Goal: Communication & Community: Ask a question

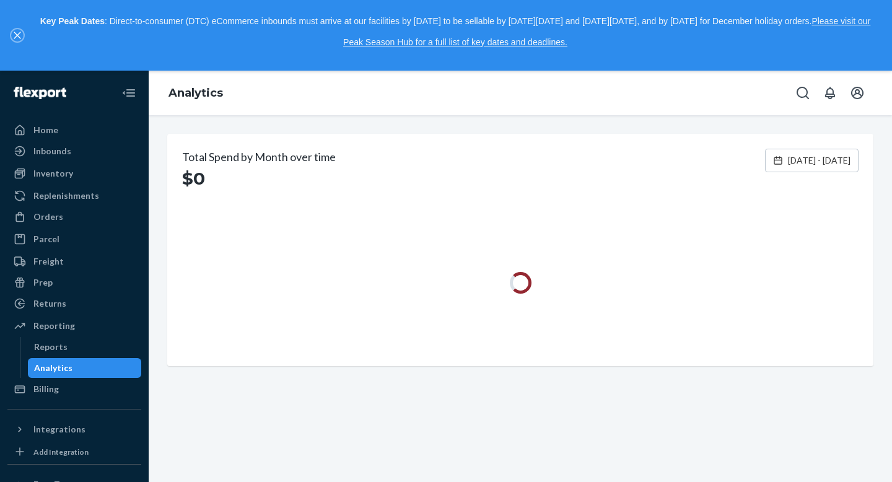
click at [15, 38] on icon "close," at bounding box center [17, 35] width 7 height 7
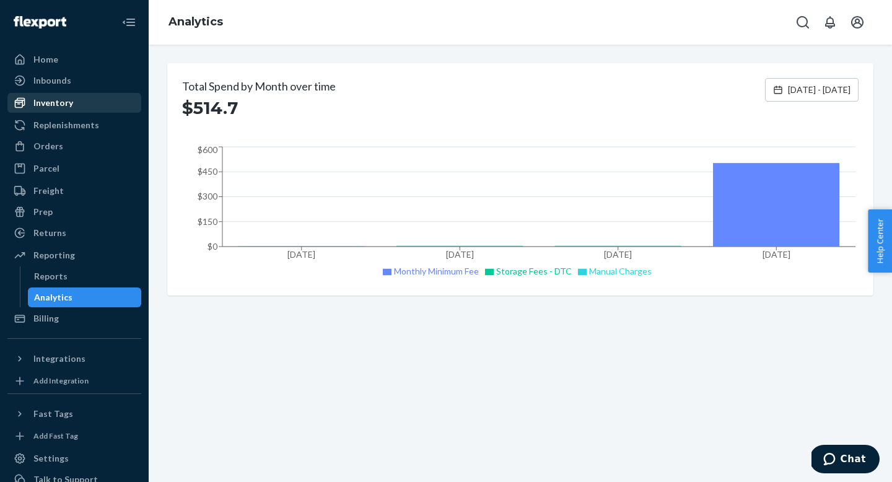
click at [114, 105] on div "Inventory" at bounding box center [74, 102] width 131 height 17
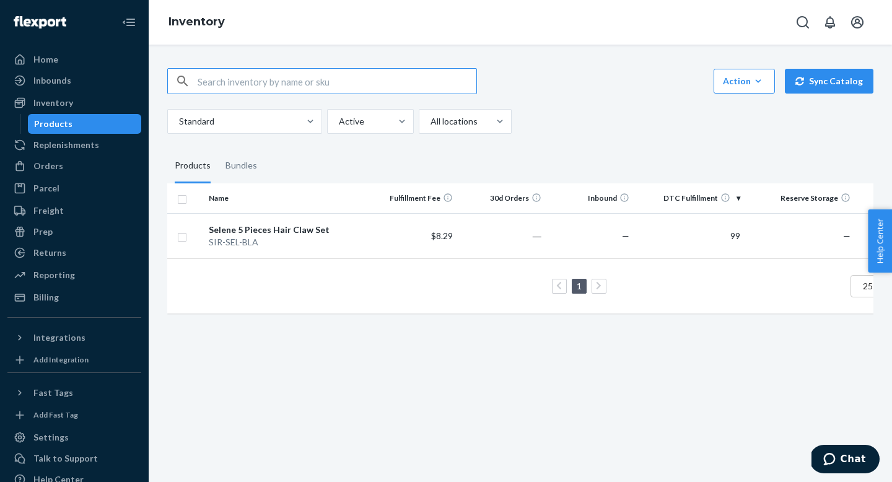
click at [737, 198] on th "DTC Fulfillment" at bounding box center [689, 198] width 110 height 30
click at [734, 237] on td "99" at bounding box center [689, 235] width 110 height 45
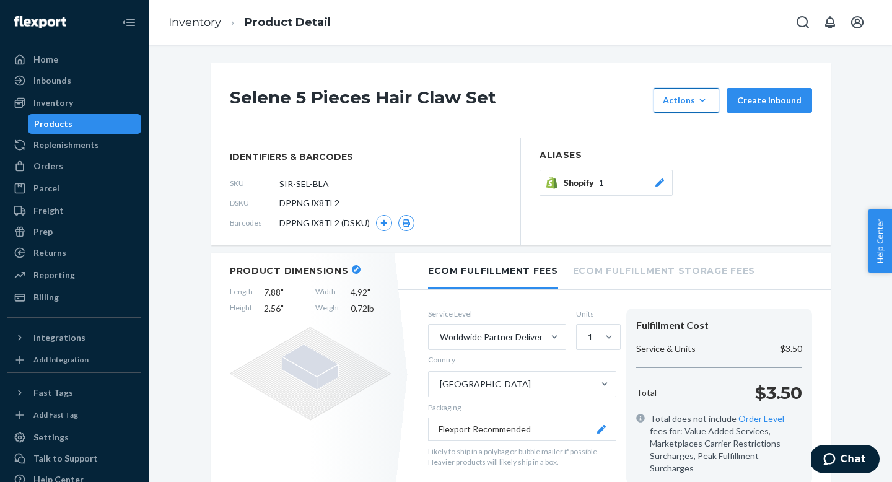
click at [702, 104] on icon "button" at bounding box center [702, 100] width 12 height 12
click at [704, 154] on span "Request removal" at bounding box center [705, 156] width 77 height 9
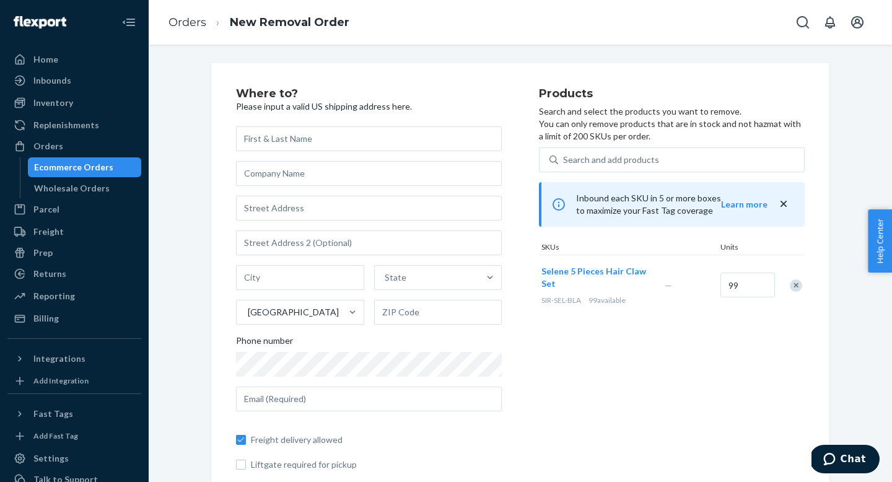
scroll to position [48, 0]
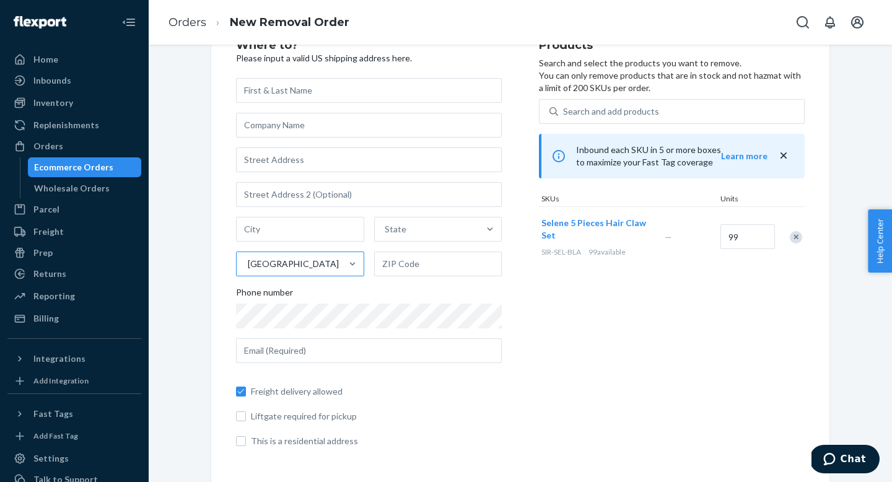
click at [299, 269] on div "[GEOGRAPHIC_DATA]" at bounding box center [289, 264] width 105 height 25
click at [248, 269] on input "[GEOGRAPHIC_DATA]" at bounding box center [247, 264] width 1 height 12
click at [373, 292] on div "Phone number" at bounding box center [369, 294] width 266 height 17
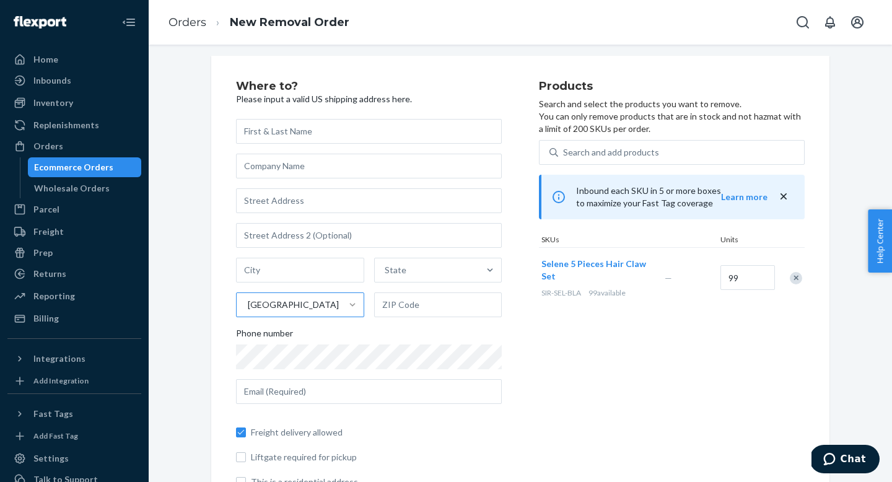
scroll to position [0, 0]
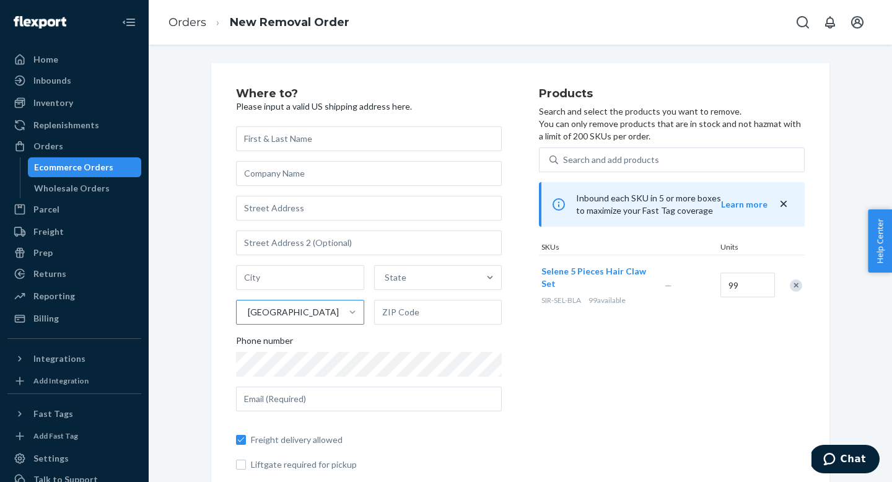
click at [543, 344] on div "Products Search and select the products you want to remove. You can only remove…" at bounding box center [672, 297] width 266 height 418
click at [57, 143] on div "Orders" at bounding box center [48, 146] width 30 height 12
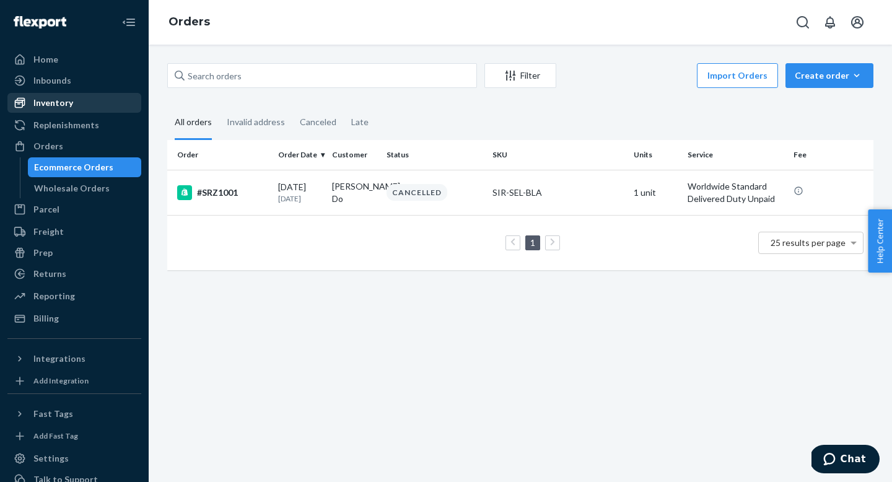
click at [77, 98] on div "Inventory" at bounding box center [74, 102] width 131 height 17
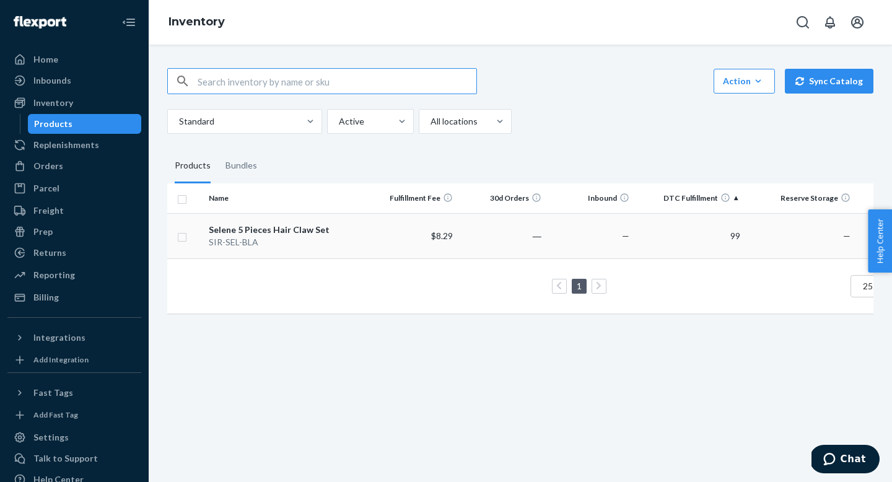
click at [274, 230] on div "Selene 5 Pieces Hair Claw Set" at bounding box center [286, 230] width 155 height 12
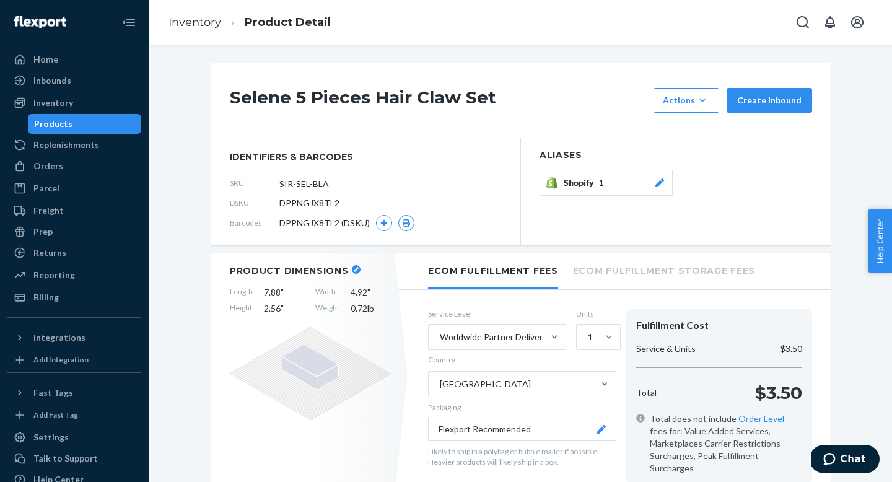
click at [705, 113] on div "Selene 5 Pieces Hair Claw Set Actions Hide Request removal Create inbound" at bounding box center [520, 100] width 619 height 75
click at [706, 105] on icon "button" at bounding box center [702, 100] width 12 height 12
click at [708, 148] on button "Request removal" at bounding box center [716, 157] width 119 height 27
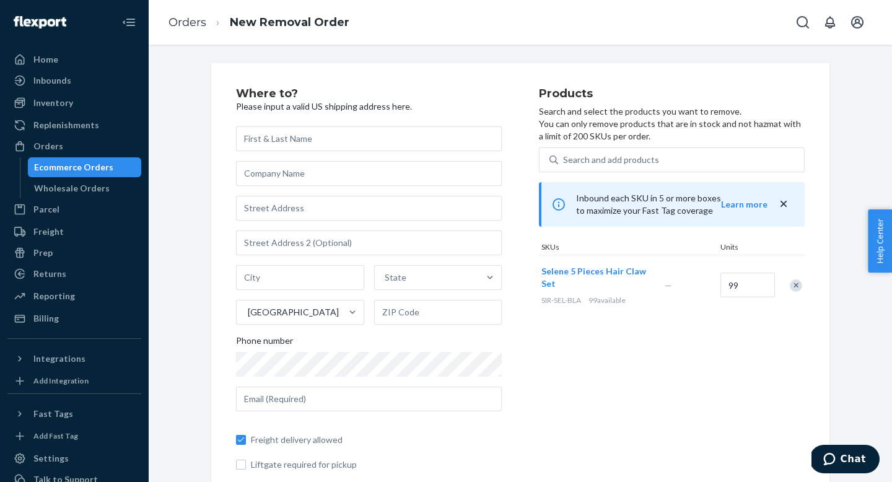
click at [493, 99] on h2 "Where to?" at bounding box center [369, 94] width 266 height 12
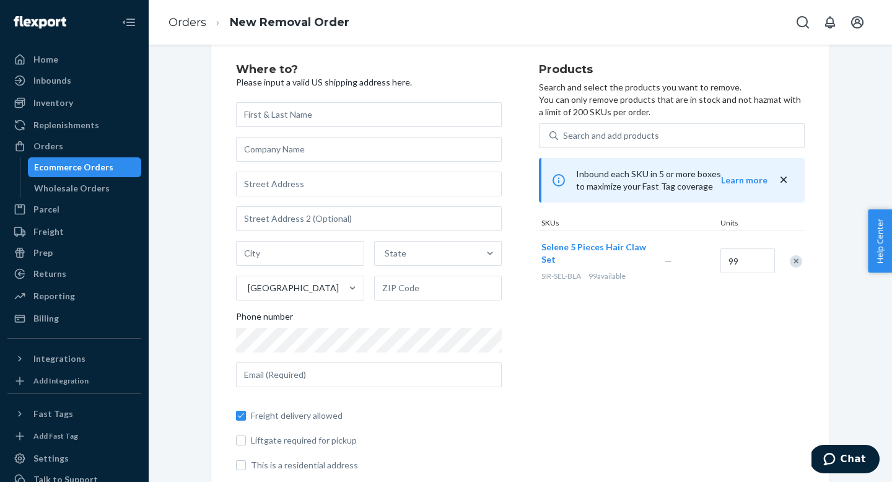
scroll to position [48, 0]
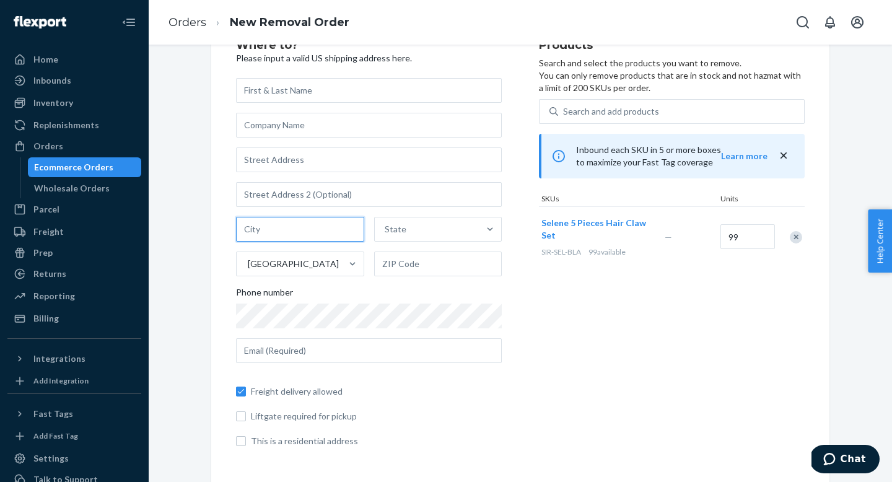
click at [337, 232] on input "text" at bounding box center [300, 229] width 128 height 25
click at [369, 239] on div "State [GEOGRAPHIC_DATA]" at bounding box center [369, 246] width 266 height 59
click at [406, 233] on div "State" at bounding box center [427, 229] width 105 height 25
click at [386, 233] on input "State" at bounding box center [385, 229] width 1 height 12
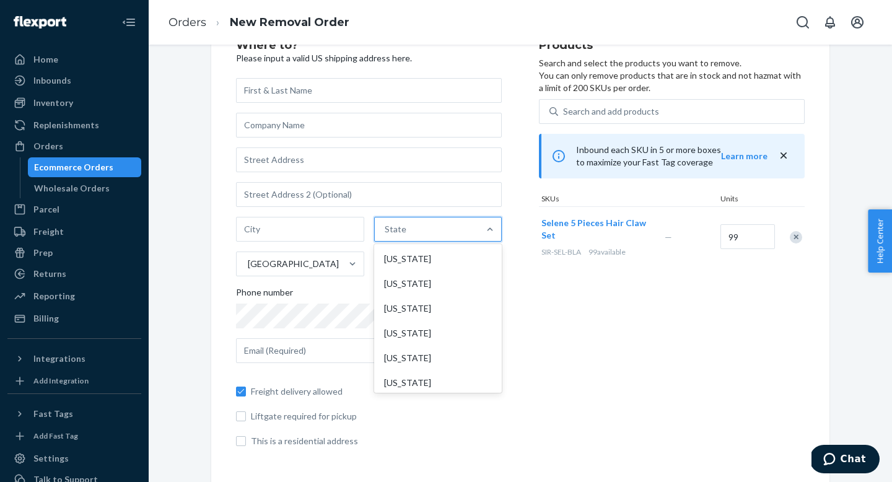
click at [369, 242] on div "option [US_STATE] focused, 1 of 59. 59 results available. Use Up and Down to ch…" at bounding box center [369, 246] width 266 height 59
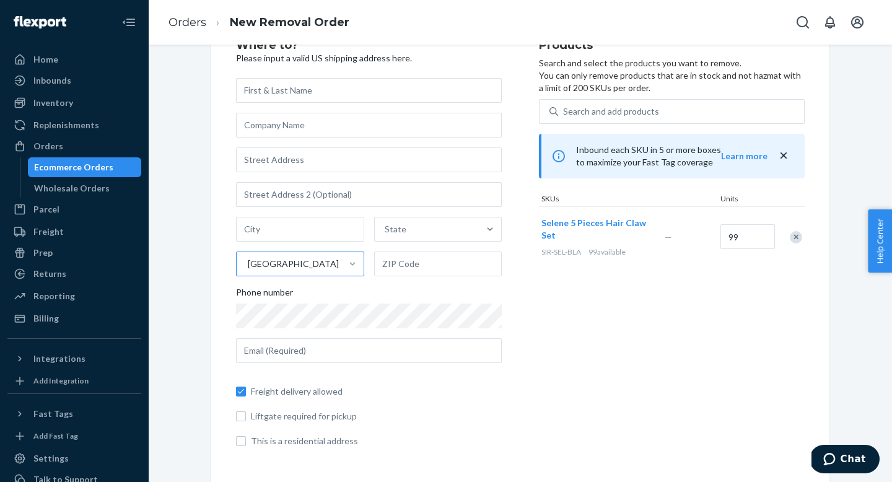
click at [358, 261] on div at bounding box center [352, 264] width 22 height 12
click at [248, 261] on input "[GEOGRAPHIC_DATA]" at bounding box center [247, 264] width 1 height 12
click at [350, 297] on div "[GEOGRAPHIC_DATA]" at bounding box center [299, 293] width 123 height 25
click at [248, 270] on input "option United States focused, 1 of 1. 1 result available. Use Up and Down to ch…" at bounding box center [247, 264] width 1 height 12
click at [375, 295] on div "Phone number" at bounding box center [369, 294] width 266 height 17
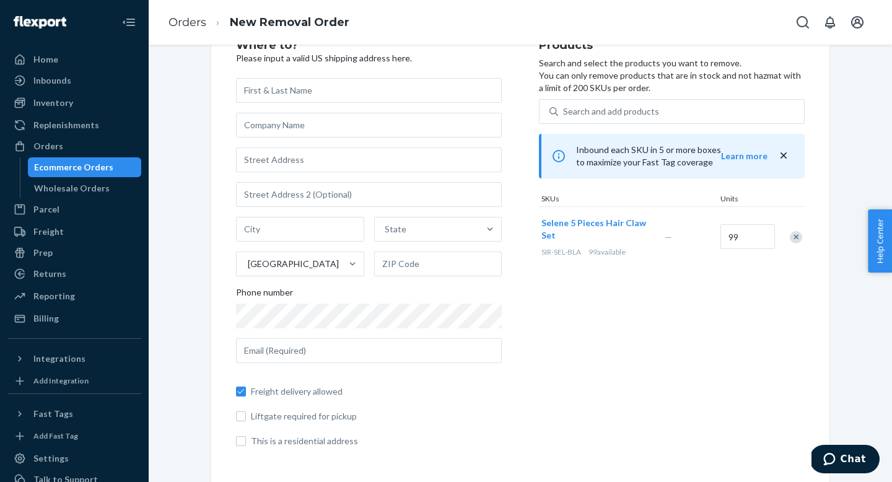
scroll to position [37, 0]
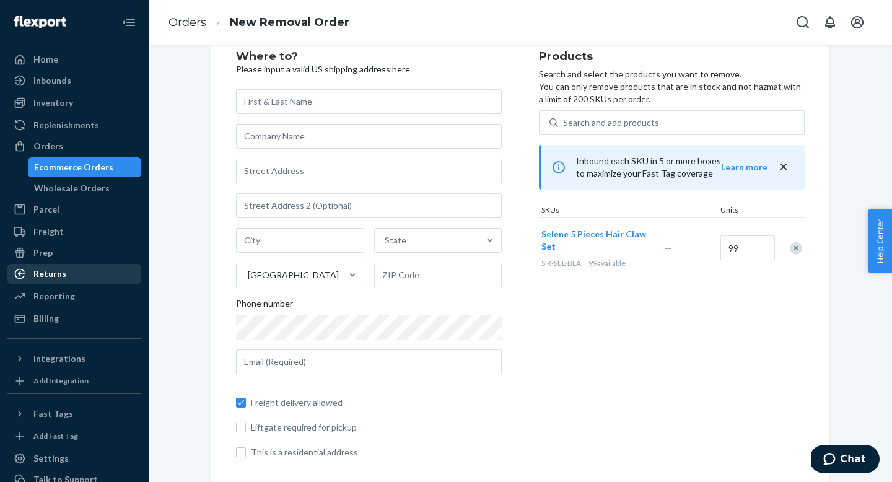
click at [127, 271] on div "Returns" at bounding box center [74, 273] width 131 height 17
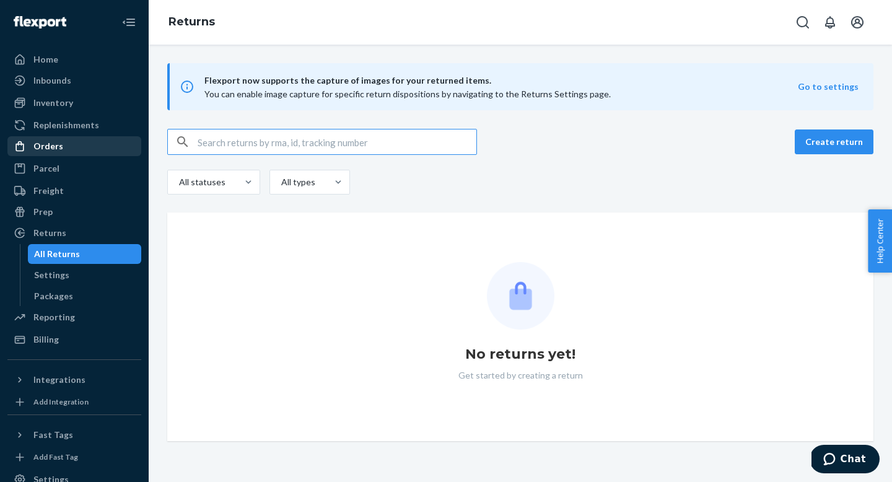
click at [102, 149] on div "Orders" at bounding box center [74, 146] width 131 height 17
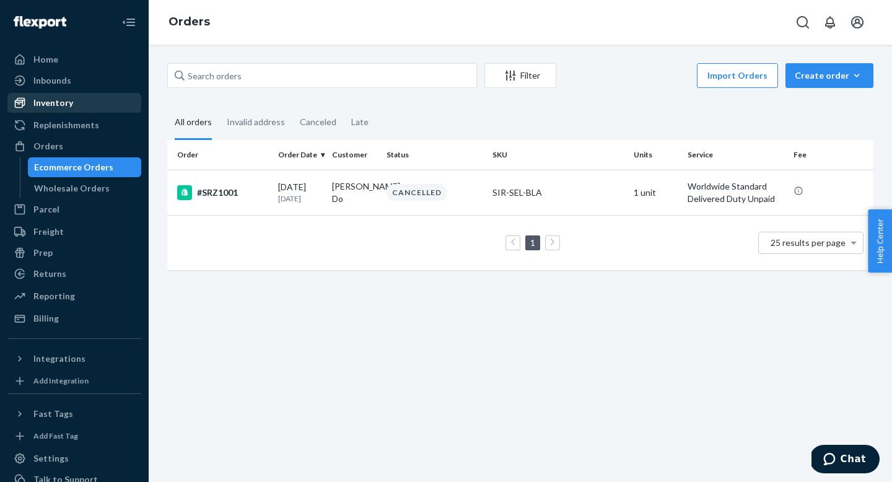
click at [108, 103] on div "Inventory" at bounding box center [74, 102] width 131 height 17
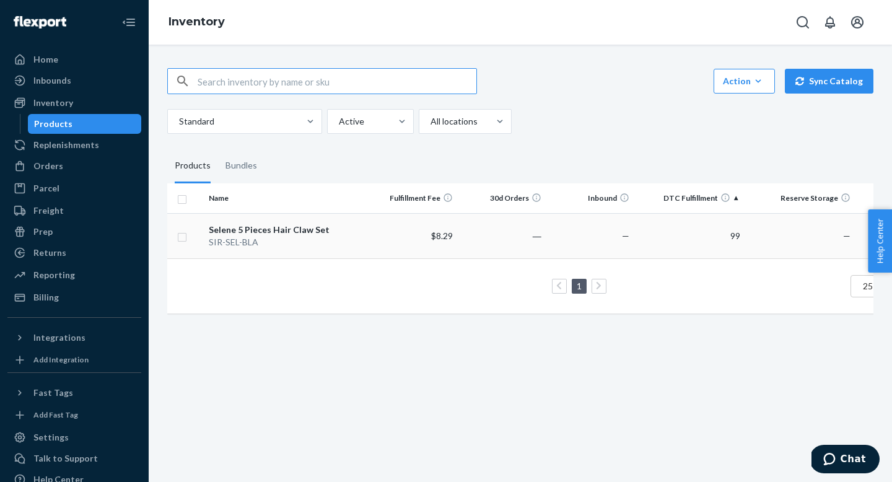
click at [227, 228] on div "Selene 5 Pieces Hair Claw Set" at bounding box center [286, 230] width 155 height 12
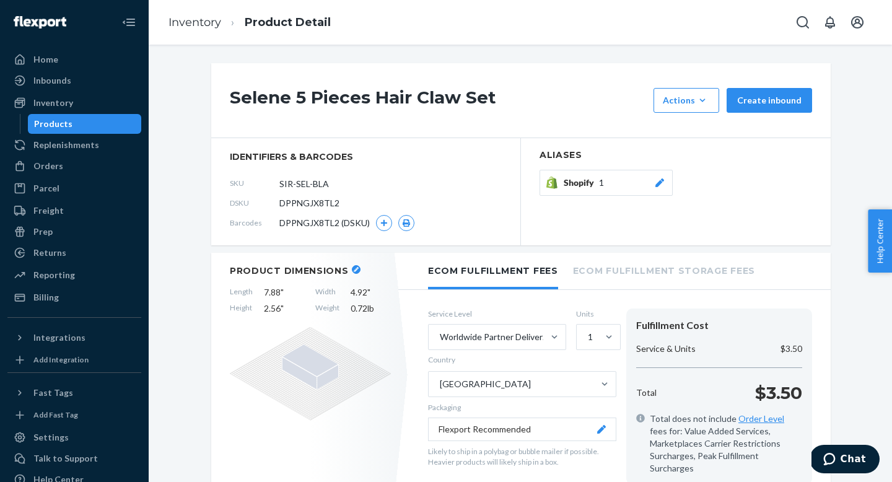
scroll to position [79, 0]
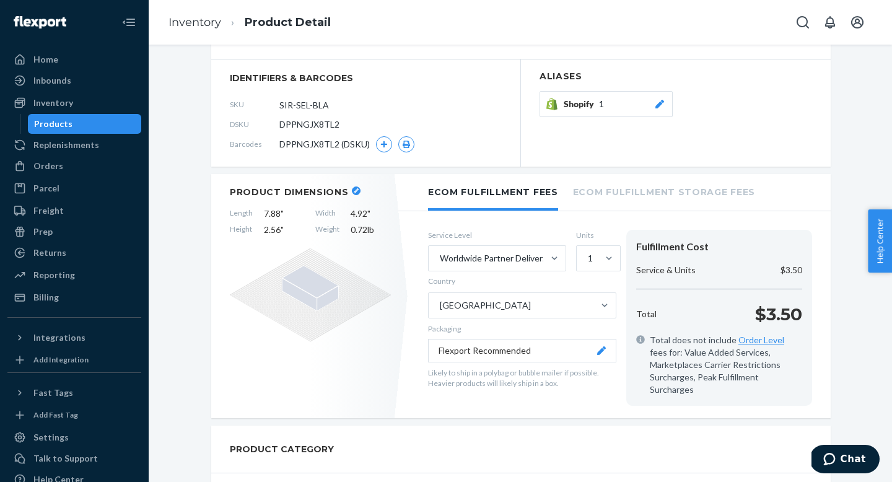
click at [647, 191] on li "Ecom Fulfillment Storage Fees" at bounding box center [664, 191] width 182 height 34
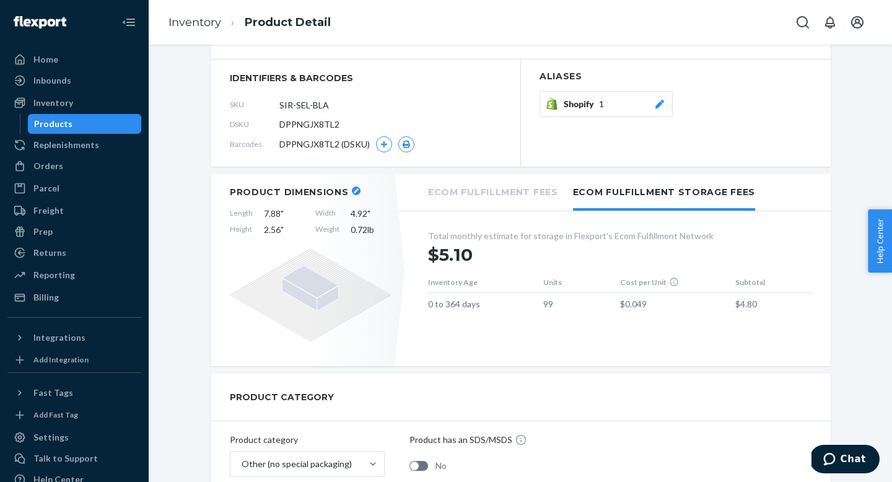
click at [533, 195] on li "Ecom Fulfillment Fees" at bounding box center [493, 191] width 130 height 34
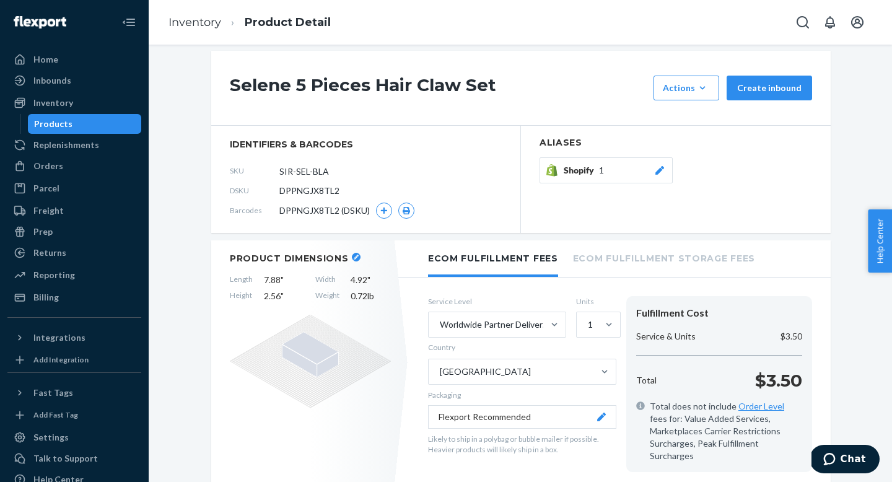
scroll to position [0, 0]
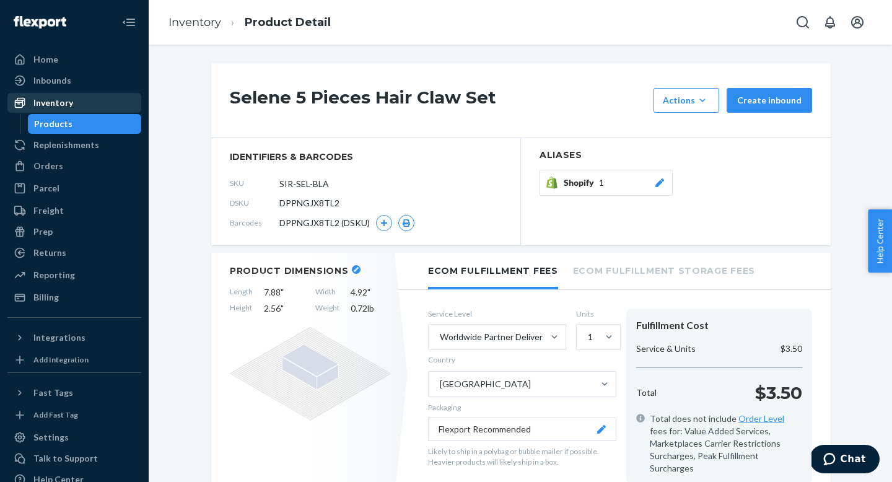
click at [92, 101] on div "Inventory" at bounding box center [74, 102] width 131 height 17
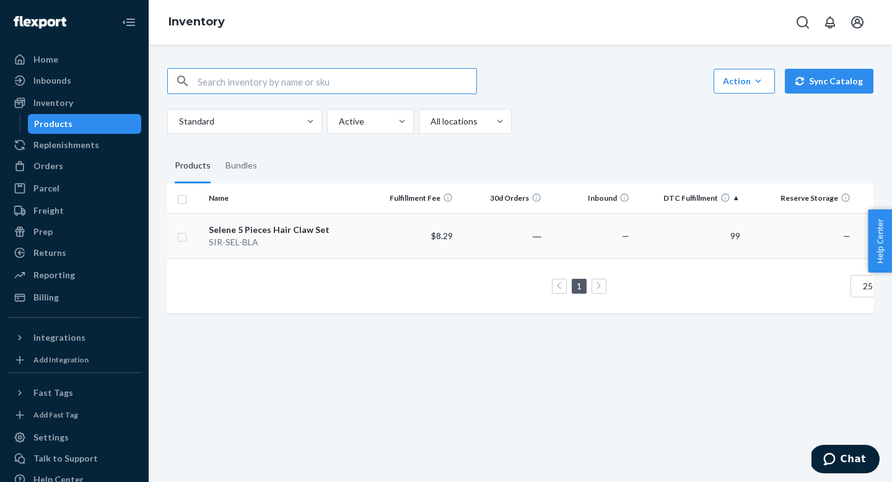
click at [187, 237] on td at bounding box center [185, 235] width 37 height 45
click at [758, 76] on icon "button" at bounding box center [758, 81] width 12 height 12
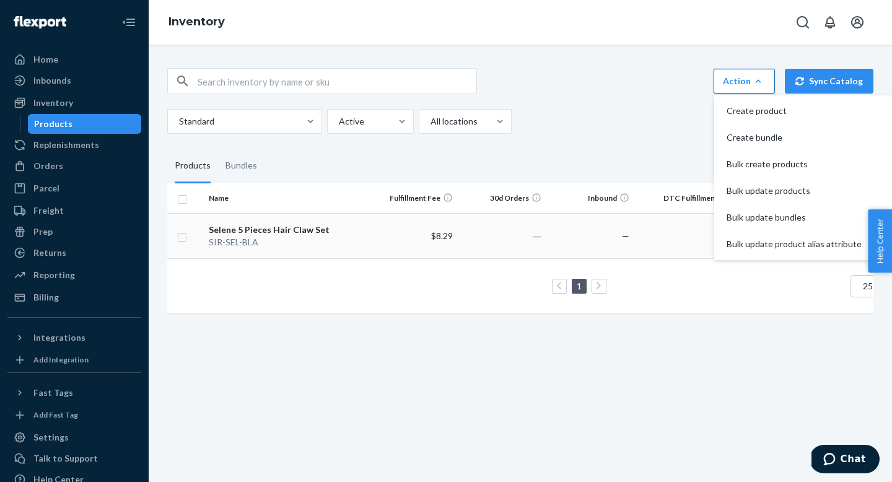
click at [185, 237] on input "checkbox" at bounding box center [182, 235] width 10 height 13
checkbox input "true"
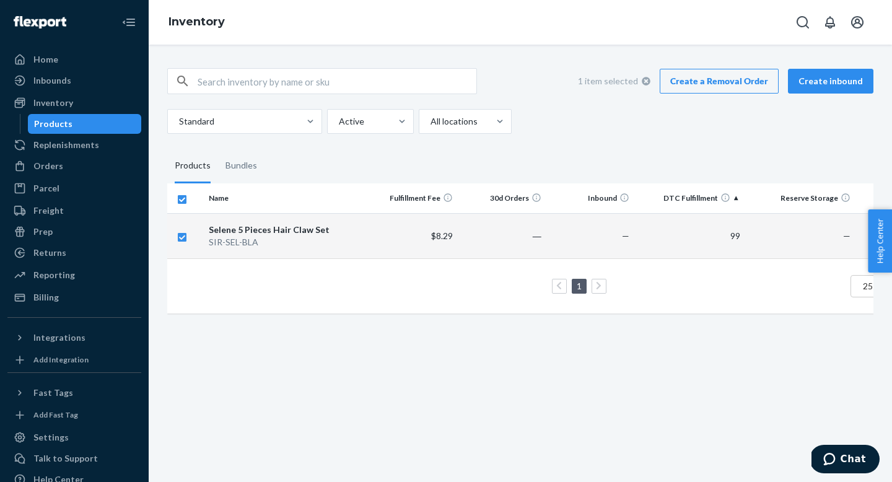
click at [711, 87] on link "Create a Removal Order" at bounding box center [719, 81] width 119 height 25
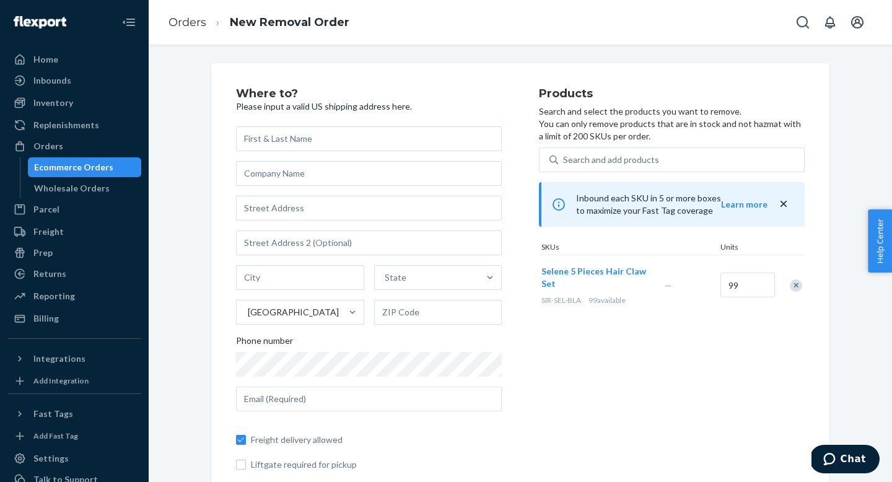
click at [521, 162] on div "Where to? Please input a valid US shipping address here. State United States Ph…" at bounding box center [387, 297] width 303 height 418
click at [84, 326] on div "Billing" at bounding box center [74, 318] width 131 height 17
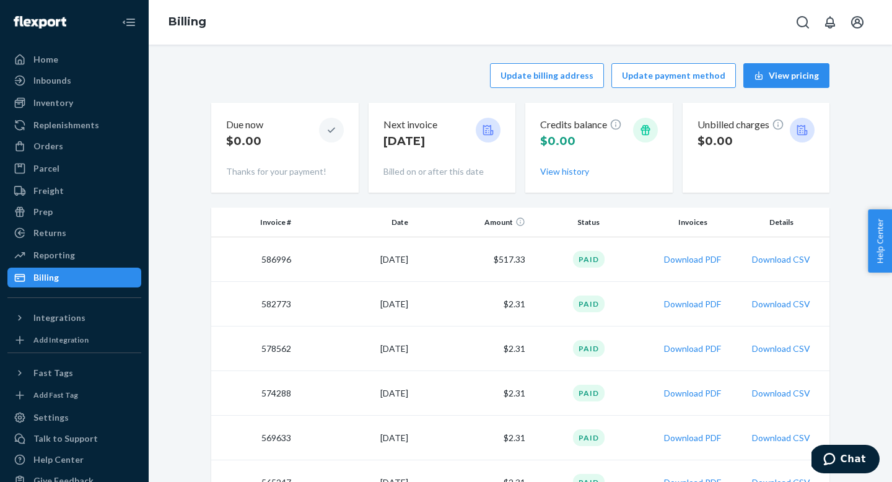
click at [287, 257] on td "586996" at bounding box center [253, 259] width 85 height 45
click at [281, 265] on td "586996" at bounding box center [253, 259] width 85 height 45
click at [87, 258] on div "Reporting" at bounding box center [74, 255] width 131 height 17
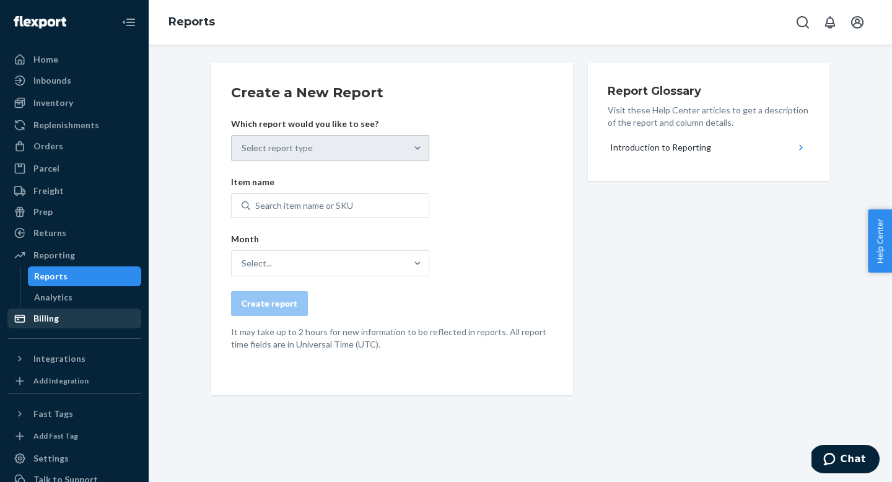
click at [84, 317] on div "Billing" at bounding box center [74, 318] width 131 height 17
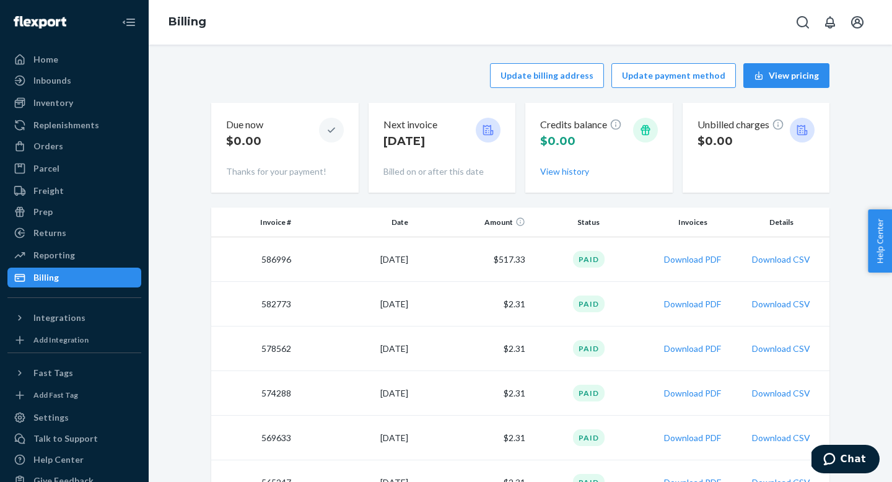
click at [598, 266] on div "Paid" at bounding box center [589, 259] width 32 height 17
click at [109, 86] on div "Inbounds" at bounding box center [74, 80] width 131 height 17
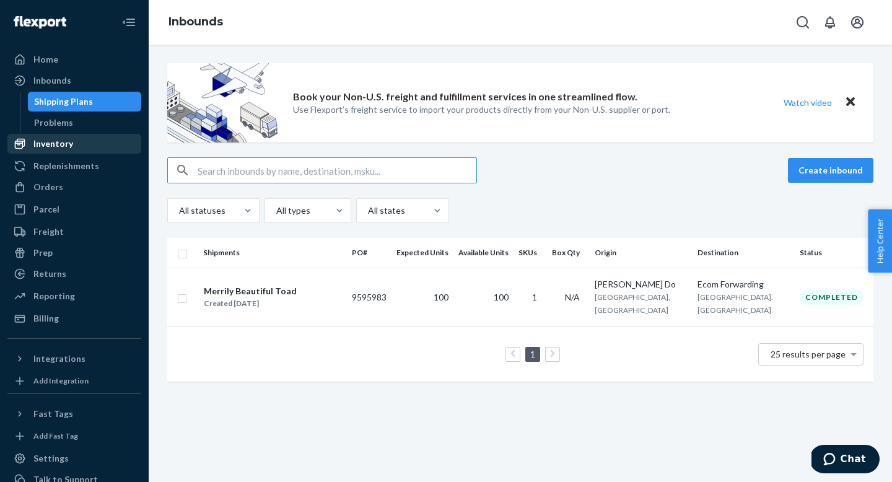
click at [92, 141] on div "Inventory" at bounding box center [74, 143] width 131 height 17
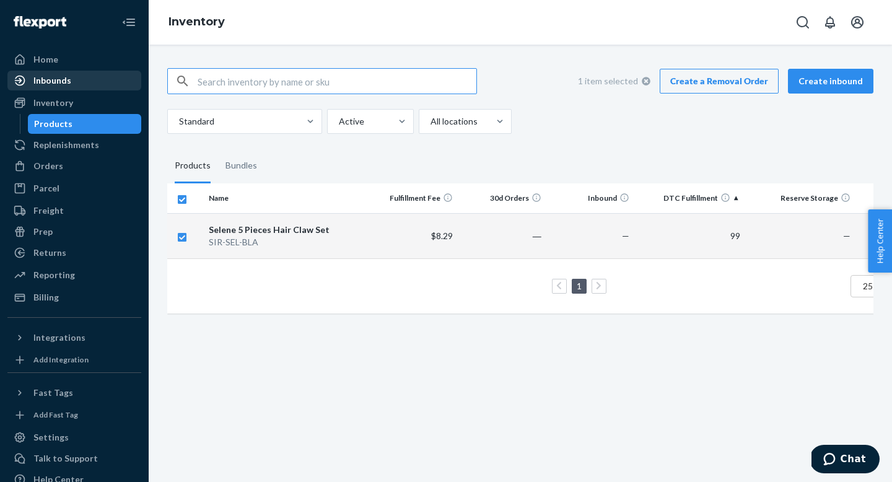
click at [103, 83] on div "Inbounds" at bounding box center [74, 80] width 131 height 17
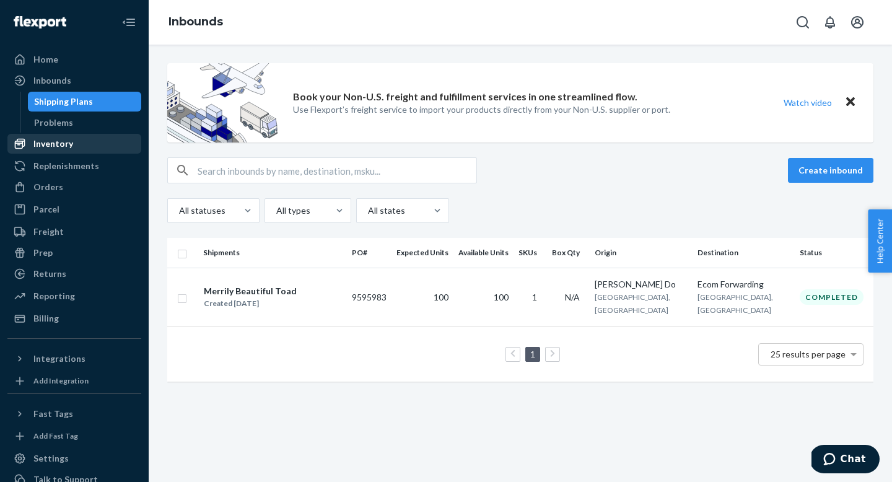
click at [90, 149] on div "Inventory" at bounding box center [74, 143] width 131 height 17
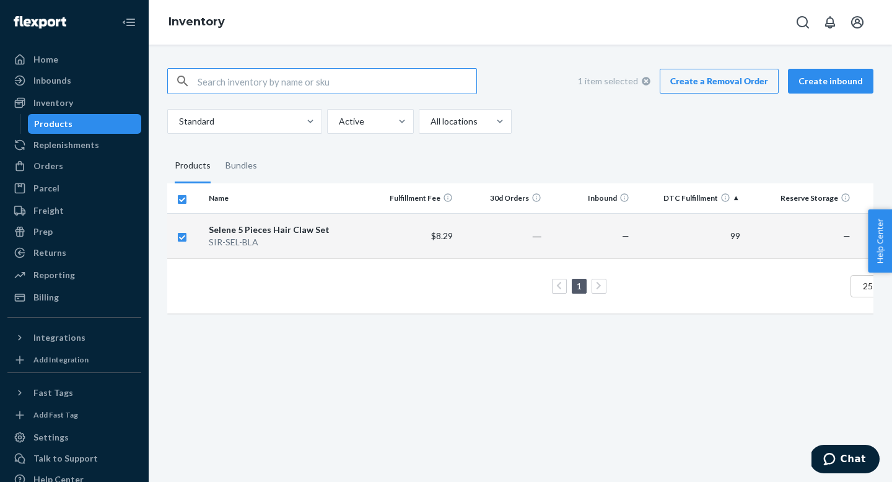
click at [374, 158] on fieldset "Products Bundles" at bounding box center [520, 166] width 706 height 35
click at [95, 165] on div "Orders" at bounding box center [74, 165] width 131 height 17
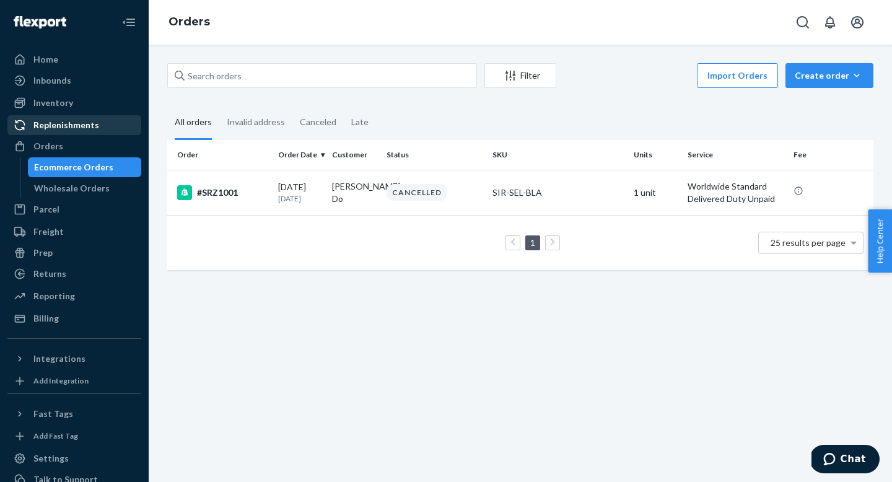
click at [103, 121] on div "Replenishments" at bounding box center [74, 124] width 131 height 17
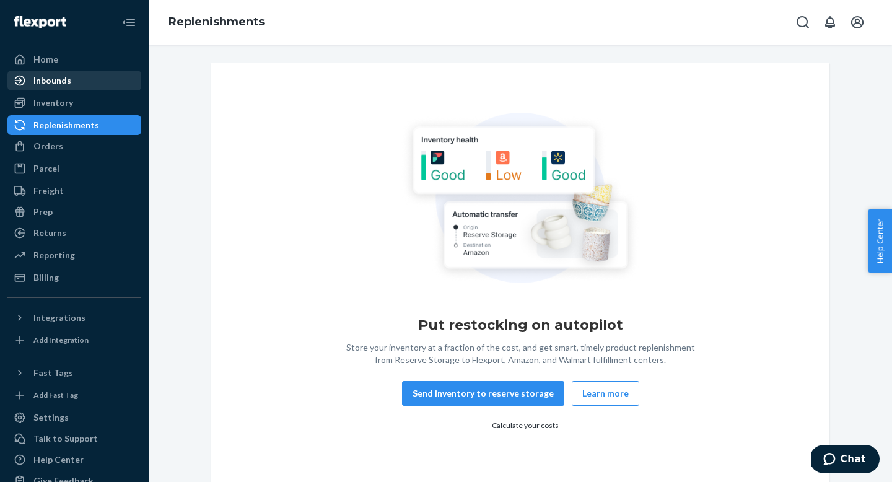
click at [98, 86] on div "Inbounds" at bounding box center [74, 80] width 131 height 17
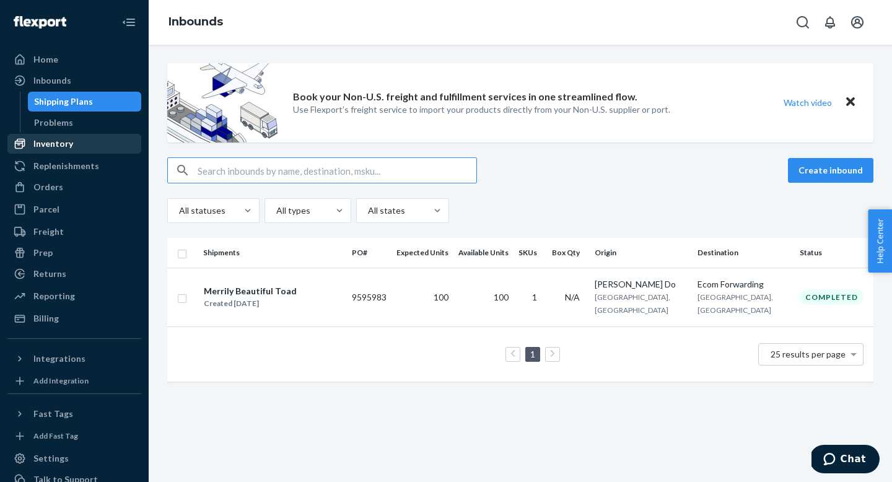
click at [90, 141] on div "Inventory" at bounding box center [74, 143] width 131 height 17
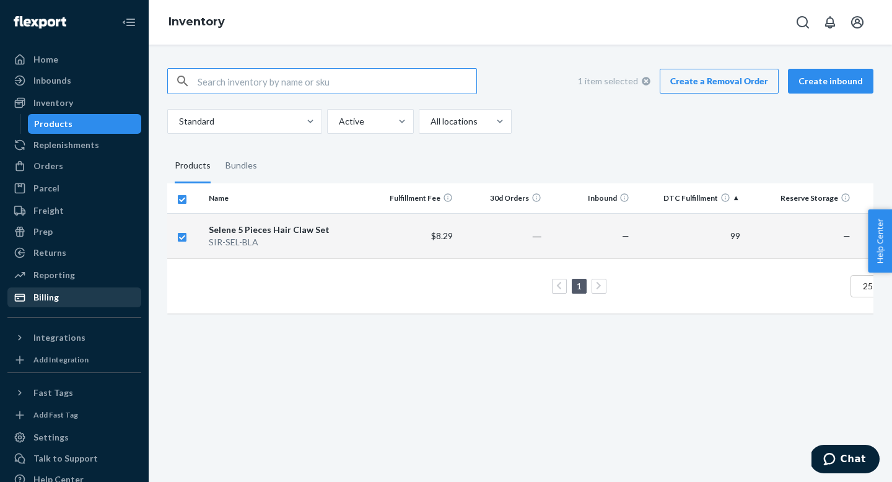
click at [107, 298] on div "Billing" at bounding box center [74, 297] width 131 height 17
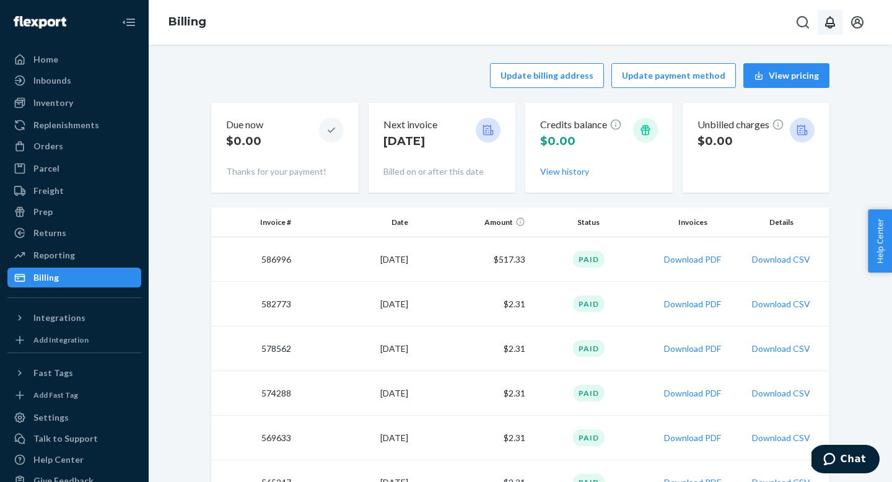
click at [829, 18] on icon "Open notifications" at bounding box center [830, 22] width 10 height 12
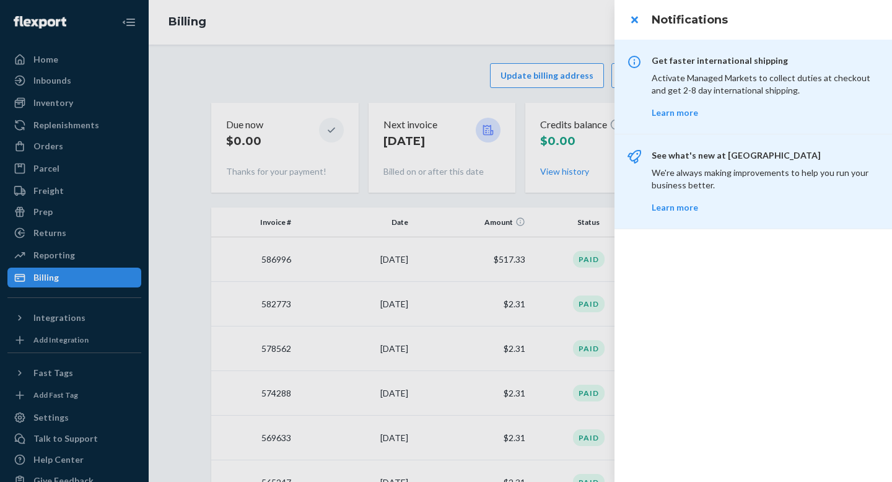
click at [499, 43] on div at bounding box center [446, 241] width 892 height 482
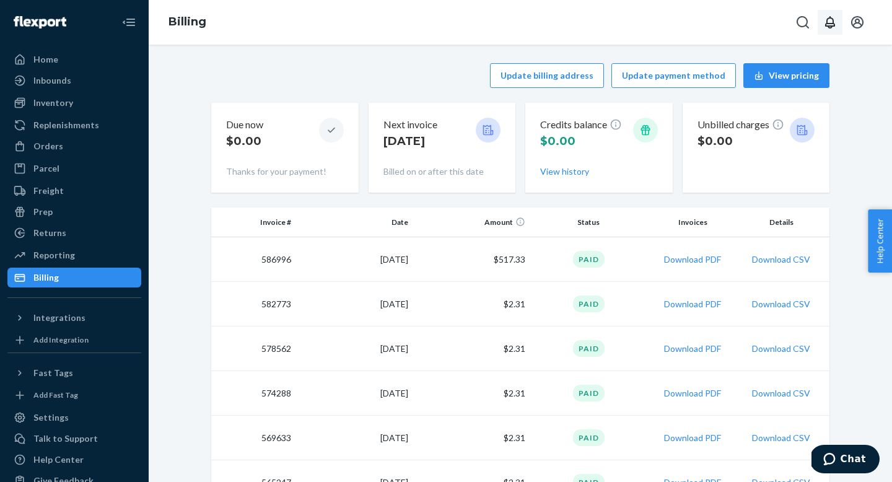
click at [465, 65] on div "Update billing address Update payment method View pricing" at bounding box center [520, 75] width 618 height 25
click at [448, 51] on div "Update billing address Update payment method View pricing Due now $0.00 Thanks …" at bounding box center [520, 263] width 743 height 437
click at [663, 81] on button "Update payment method" at bounding box center [673, 75] width 125 height 25
click at [430, 82] on div "Update billing address Update payment method View pricing" at bounding box center [520, 75] width 618 height 25
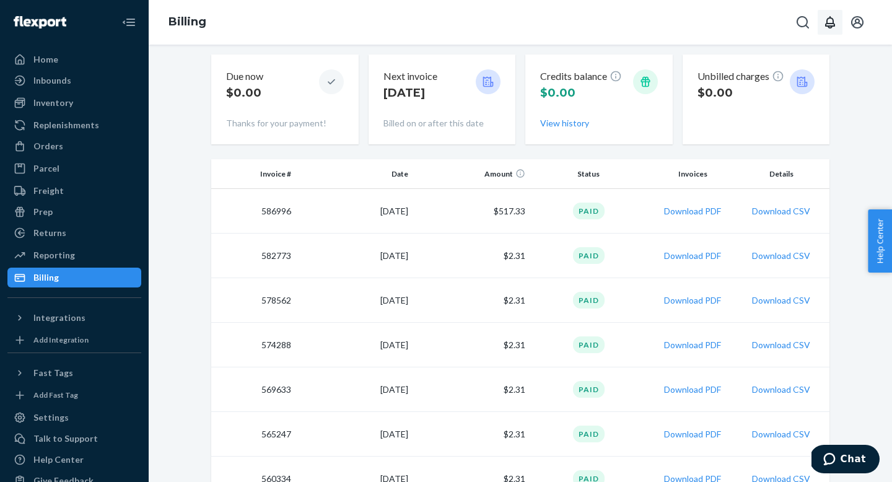
scroll to position [46, 0]
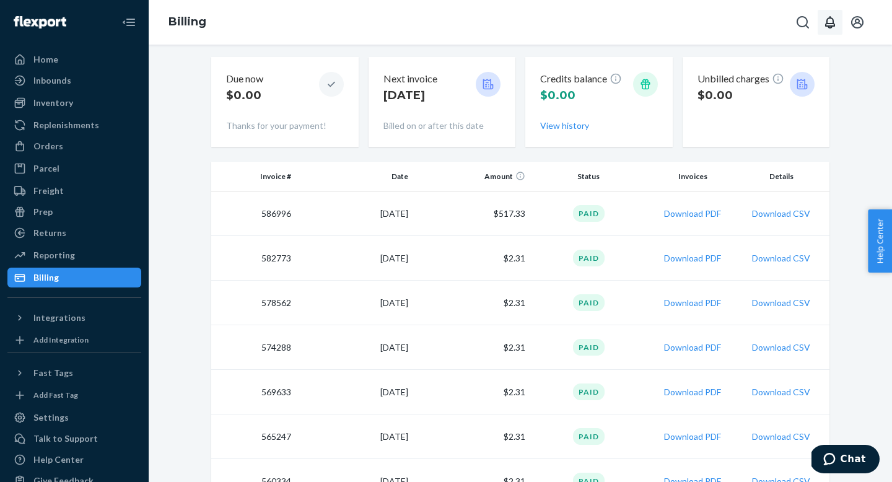
click at [558, 158] on div at bounding box center [520, 159] width 618 height 5
click at [71, 107] on div "Inventory" at bounding box center [74, 102] width 131 height 17
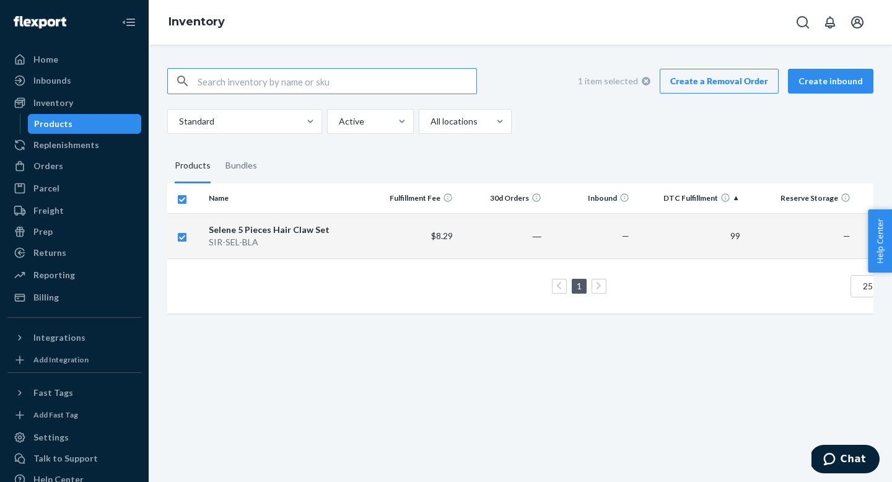
click at [377, 231] on td "$8.29" at bounding box center [414, 235] width 89 height 45
checkbox input "false"
click at [377, 231] on td "$8.29" at bounding box center [414, 235] width 89 height 45
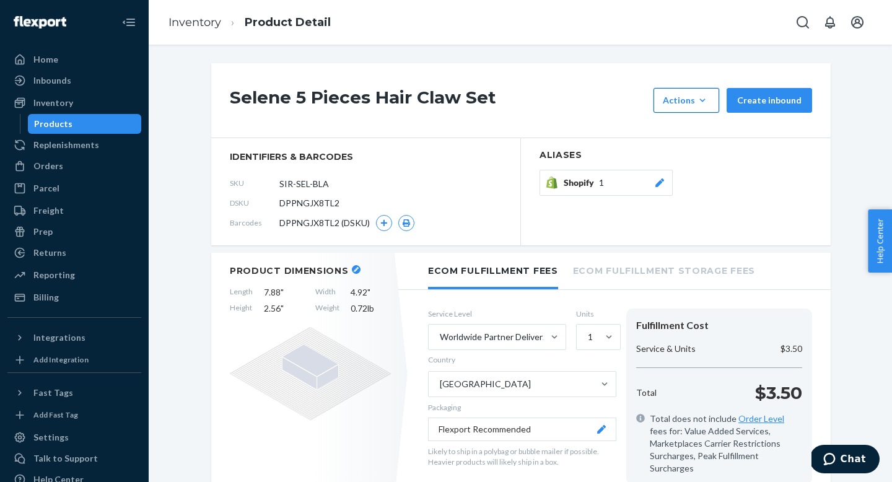
click at [683, 108] on button "Actions Hide Request removal" at bounding box center [687, 100] width 66 height 25
click at [495, 122] on div "Selene 5 Pieces Hair Claw Set Actions Hide Request removal Create inbound" at bounding box center [520, 100] width 619 height 75
click at [489, 121] on div "Selene 5 Pieces Hair Claw Set Actions Hide Request removal Create inbound" at bounding box center [520, 100] width 619 height 75
click at [692, 101] on div "Actions" at bounding box center [686, 100] width 47 height 12
click at [628, 118] on div "Selene 5 Pieces Hair Claw Set Actions Hide Request removal Create inbound" at bounding box center [520, 100] width 619 height 75
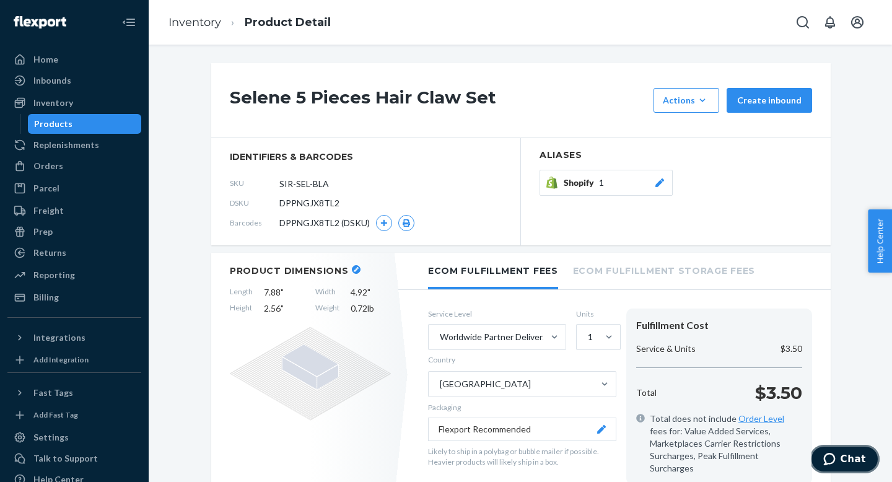
click at [867, 463] on button "Chat" at bounding box center [845, 459] width 70 height 28
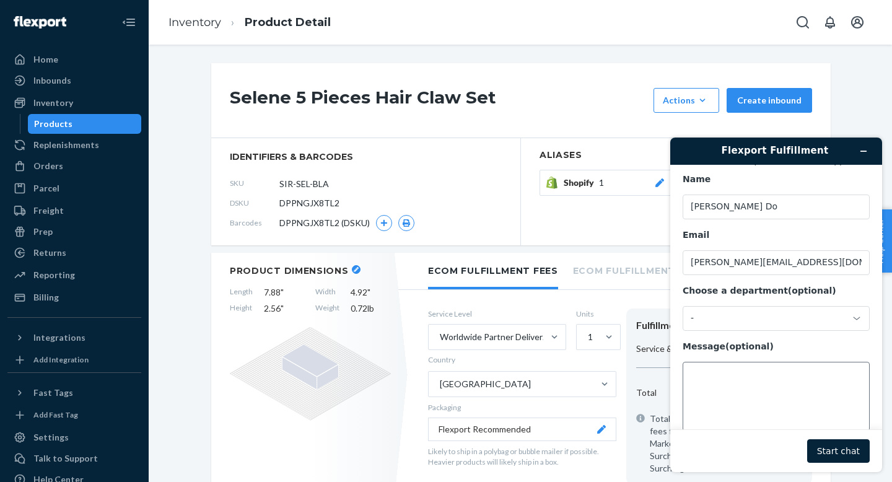
scroll to position [26, 0]
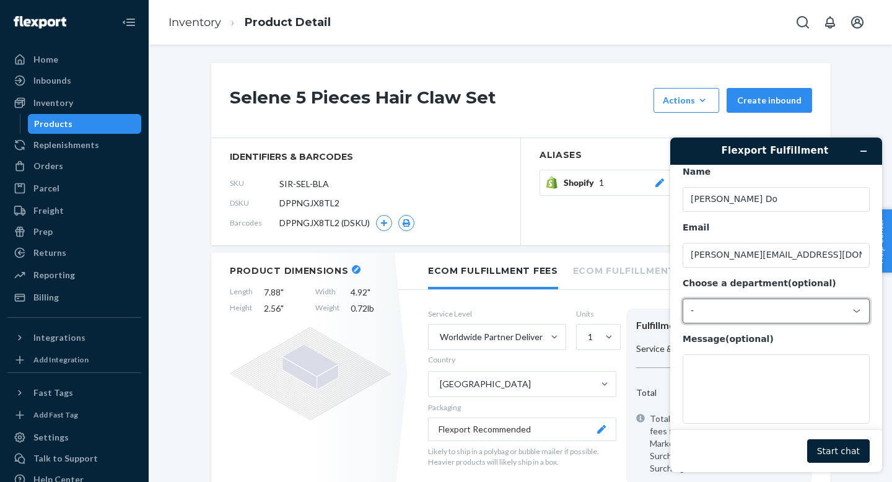
click at [793, 312] on div "-" at bounding box center [769, 310] width 156 height 11
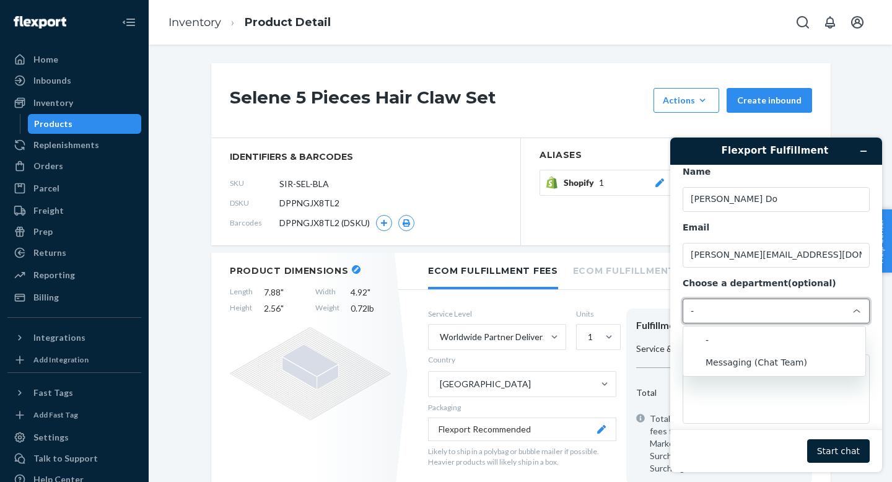
click at [849, 319] on div "-" at bounding box center [776, 311] width 187 height 25
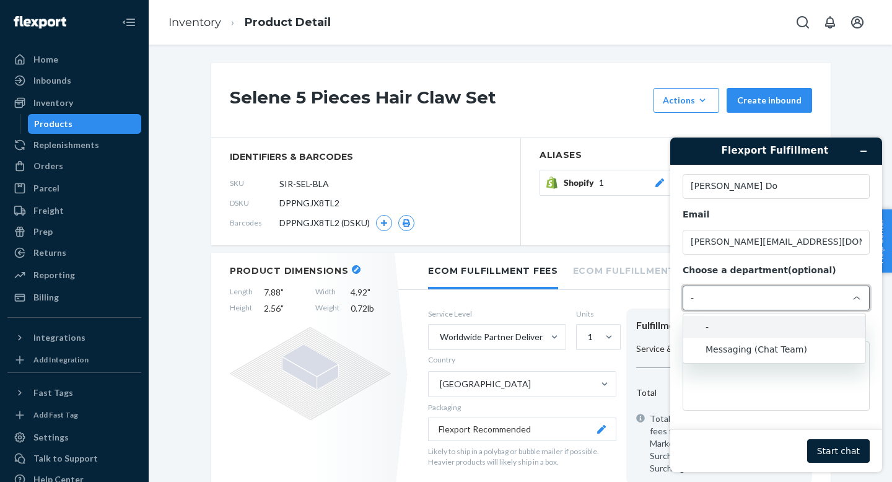
click at [856, 295] on icon at bounding box center [857, 298] width 10 height 10
click at [859, 274] on div "Choose a department (optional)" at bounding box center [776, 271] width 187 height 12
click at [691, 128] on input "Choose a department (optional)" at bounding box center [691, 128] width 1 height 1
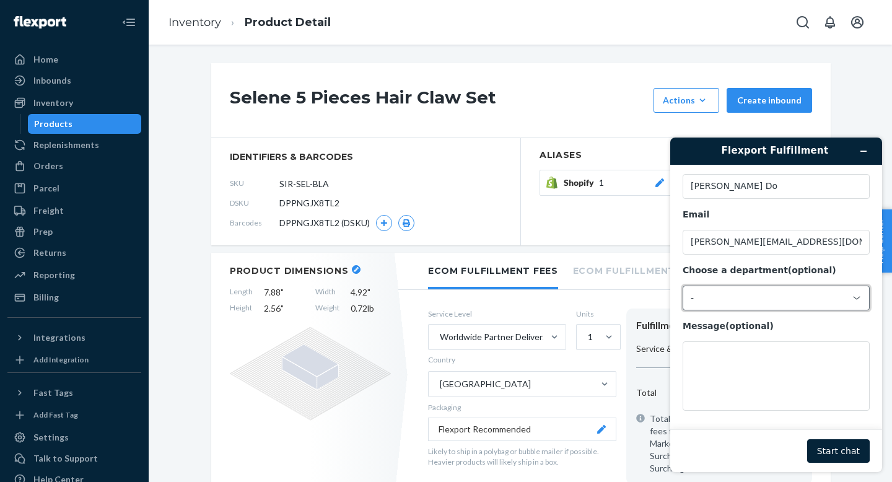
click at [859, 274] on div "Choose a department (optional)" at bounding box center [776, 271] width 187 height 12
click at [691, 128] on input "Choose a department (optional)" at bounding box center [691, 128] width 1 height 1
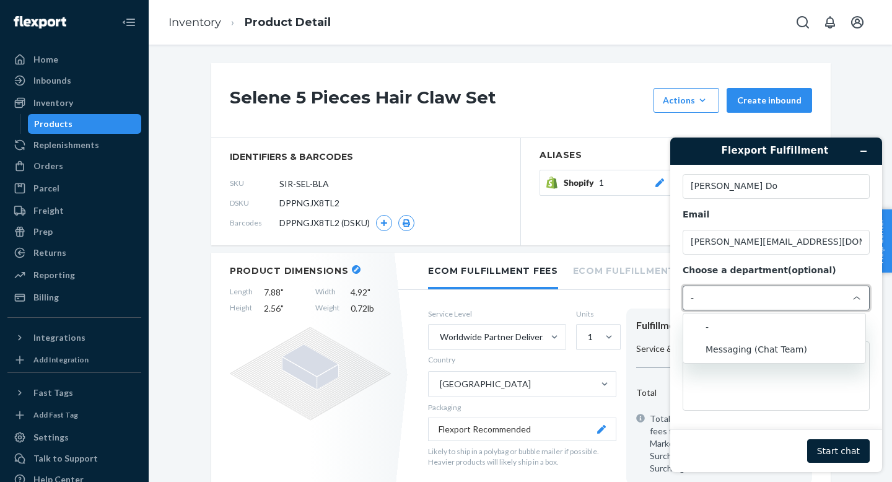
click at [859, 274] on div "Choose a department (optional)" at bounding box center [776, 271] width 187 height 12
click at [691, 128] on input "Choose a department (optional)" at bounding box center [691, 128] width 1 height 1
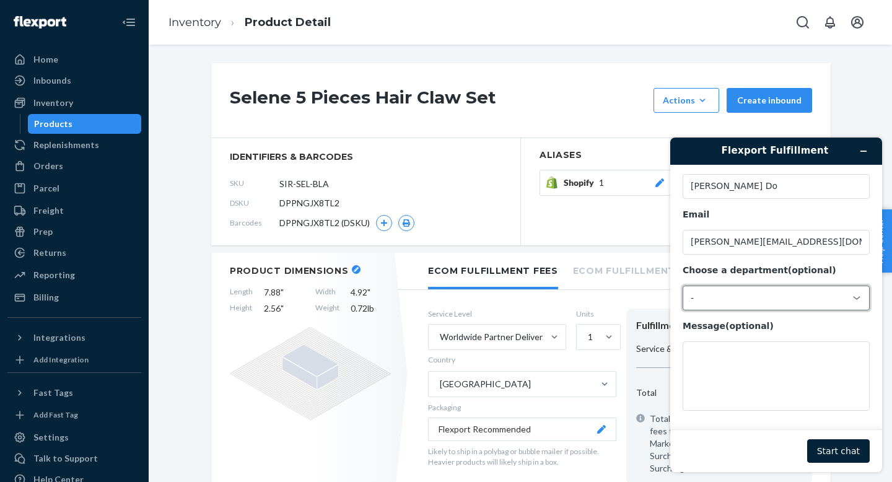
click at [715, 289] on div "-" at bounding box center [776, 298] width 187 height 25
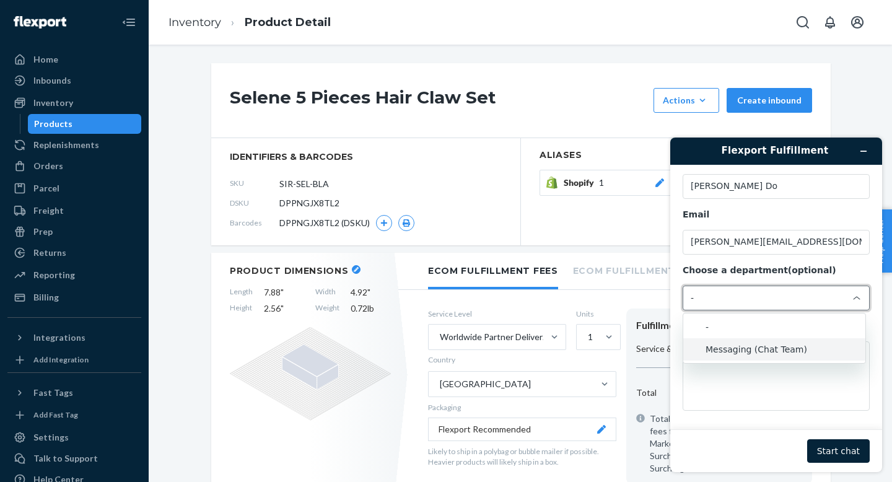
click at [715, 343] on li "Messaging (Chat Team)" at bounding box center [774, 349] width 182 height 22
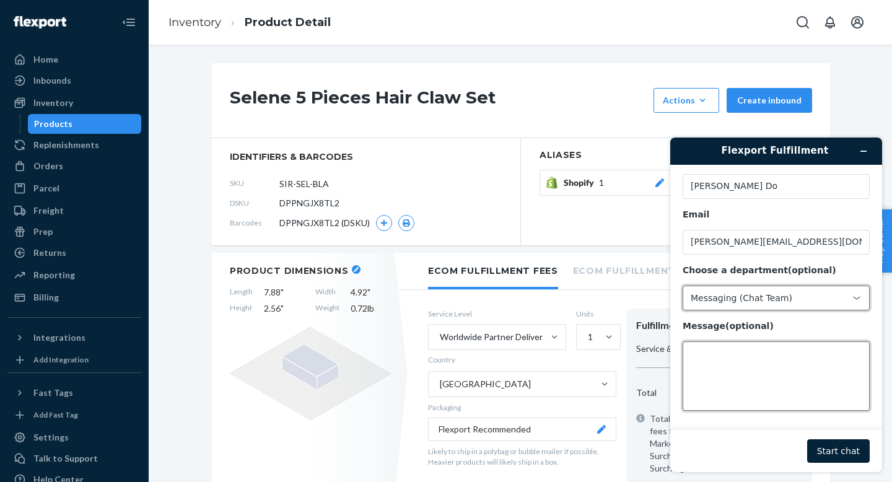
click at [715, 354] on textarea "Message (optional)" at bounding box center [776, 375] width 187 height 69
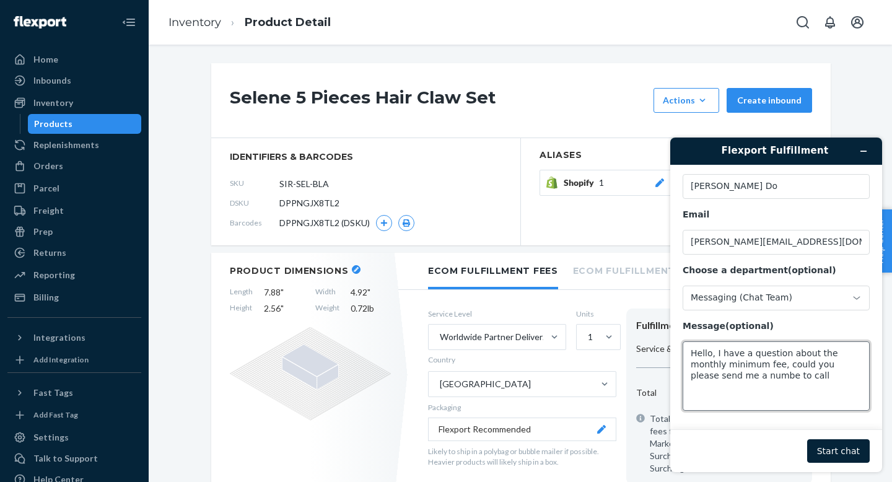
click at [759, 380] on textarea "Hello, I have a question about the monthly minimum fee, could you please send m…" at bounding box center [776, 375] width 187 height 69
click at [807, 372] on textarea "Hello, I have a question about the monthly minimum fee, could you please send m…" at bounding box center [776, 375] width 187 height 69
type textarea "Hello, I have a question about the monthly minimum fee, could you please send m…"
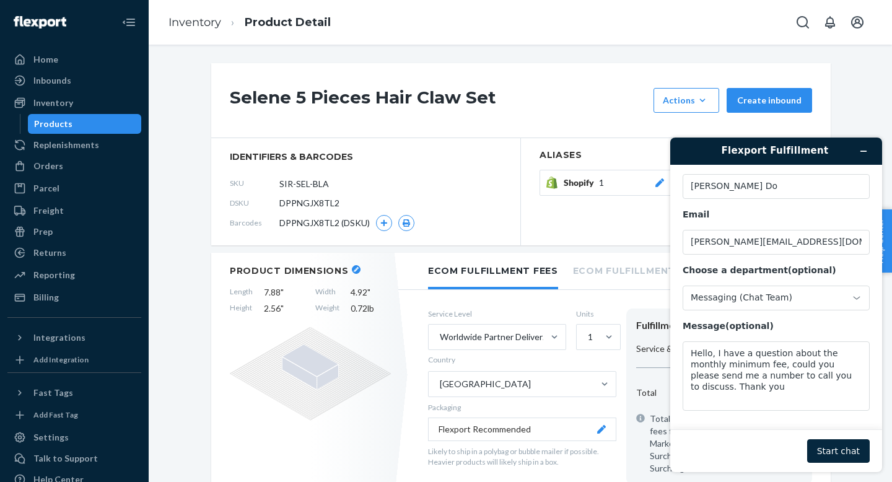
click at [836, 455] on button "Start chat" at bounding box center [838, 451] width 63 height 24
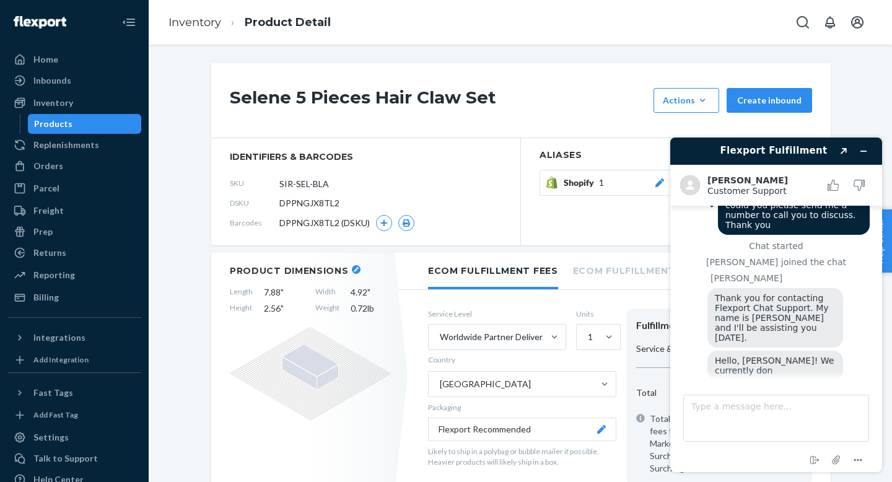
scroll to position [43, 0]
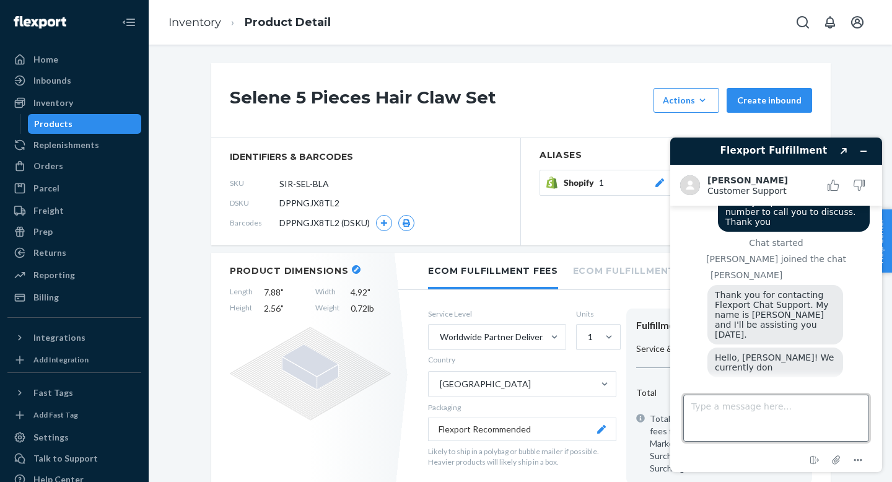
click at [732, 417] on textarea "Type a message here..." at bounding box center [776, 418] width 186 height 47
click at [836, 458] on icon "Attach file" at bounding box center [836, 460] width 10 height 10
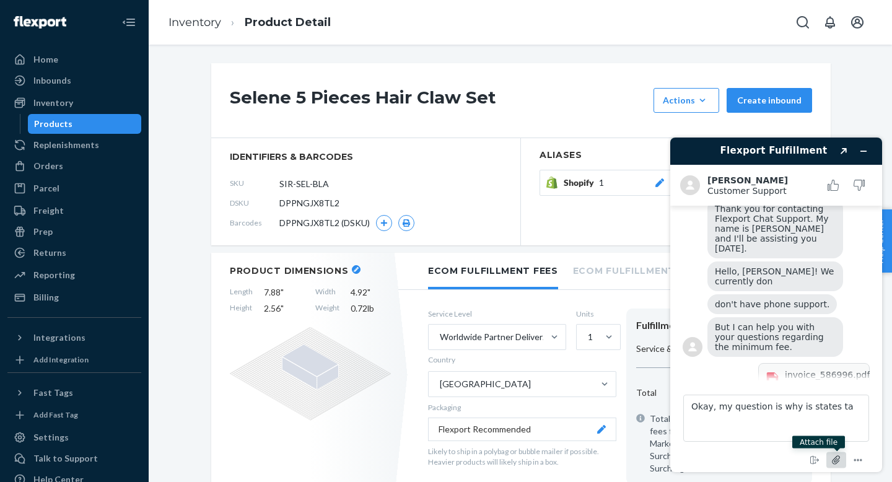
scroll to position [123, 0]
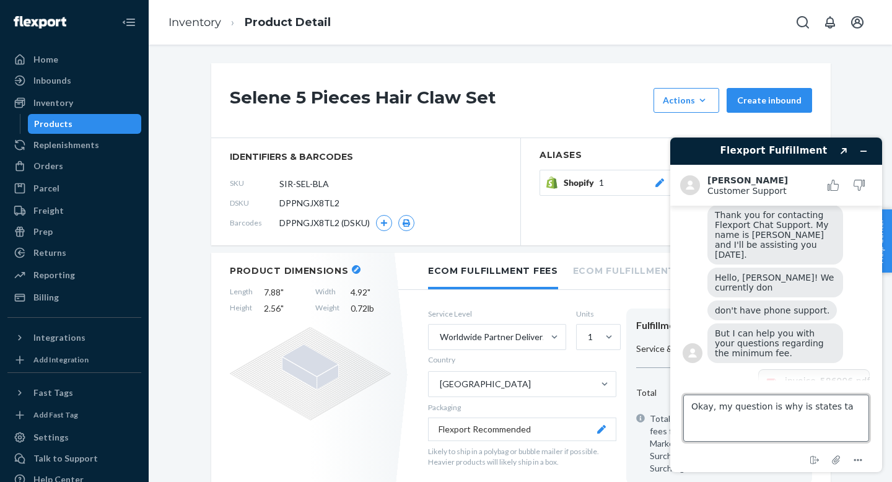
click at [846, 406] on textarea "Okay, my question is why is states ta" at bounding box center [776, 418] width 186 height 47
click at [750, 416] on textarea "Okay, my question is why the invoice states the minum mounthly fee" at bounding box center [776, 418] width 186 height 47
click at [755, 417] on textarea "Okay, my question is why the invoice states the minum mounthly fee" at bounding box center [776, 418] width 186 height 47
click at [744, 417] on textarea "Okay, my question is why the invoice states the minum mounthly fee" at bounding box center [776, 418] width 186 height 47
click at [745, 417] on textarea "Okay, my question is why the invoice states the minum mounthly fee" at bounding box center [776, 418] width 186 height 47
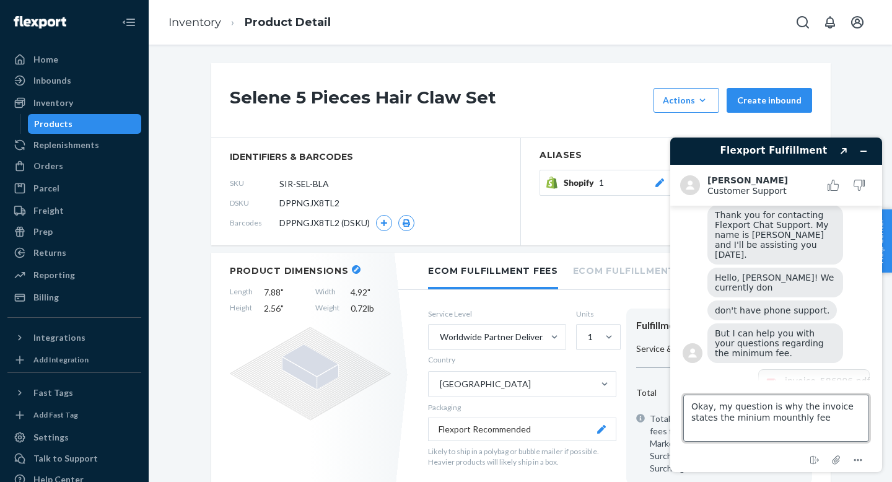
click at [783, 419] on textarea "Okay, my question is why the invoice states the minium mounthly fee" at bounding box center [776, 418] width 186 height 47
click at [753, 419] on textarea "Okay, my question is why the invoice states the minium mounthly fee" at bounding box center [776, 418] width 186 height 47
click at [787, 417] on textarea "Okay, my question is why the invoice states the minimum mounthly fee" at bounding box center [776, 418] width 186 height 47
click at [790, 418] on textarea "Okay, my question is why the invoice states the minimum mounthly fee" at bounding box center [776, 418] width 186 height 47
click at [826, 420] on textarea "Okay, my question is why the invoice states the minimum monthly fee" at bounding box center [776, 418] width 186 height 47
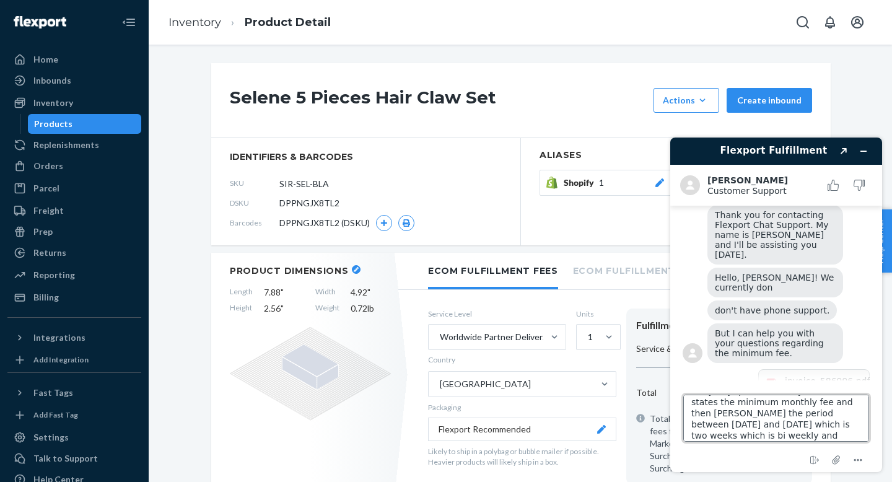
scroll to position [132, 0]
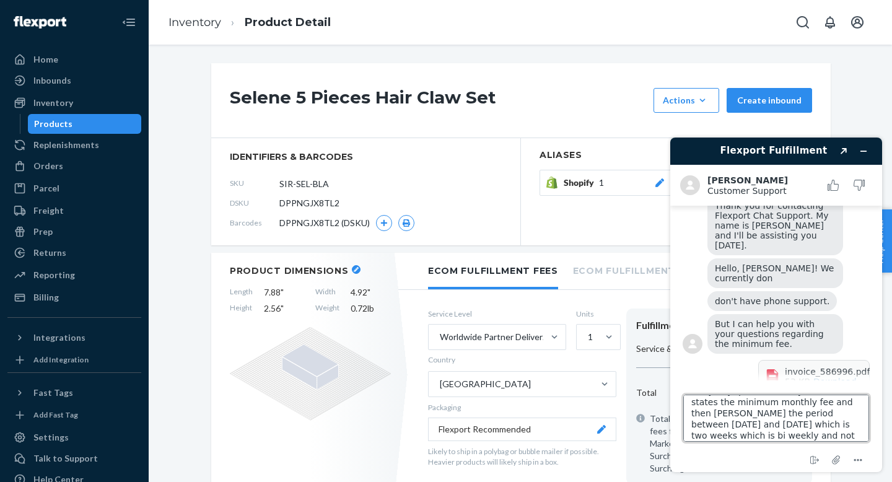
click at [696, 415] on textarea "Okay, my question is why the invoice states the minimum monthly fee and then [P…" at bounding box center [776, 418] width 186 height 47
click at [795, 436] on textarea "Okay, my question is why the invoice states the minimum monthly fee and then [P…" at bounding box center [776, 418] width 186 height 47
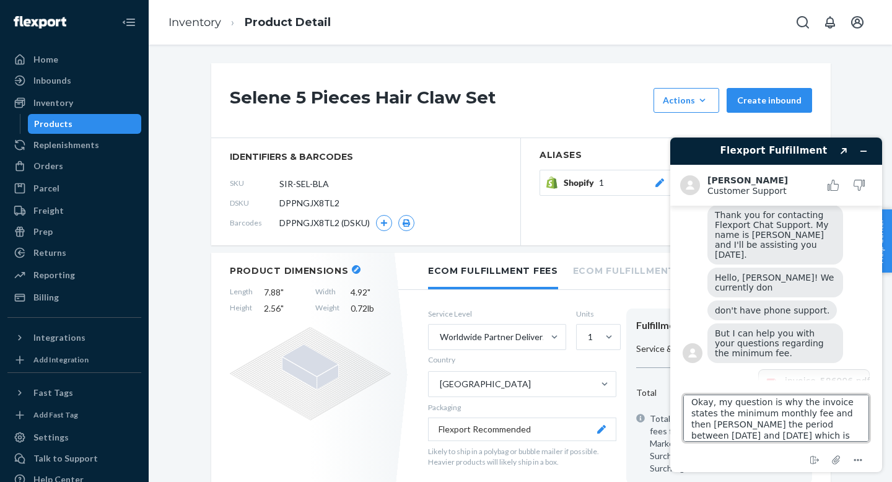
scroll to position [17, 0]
click at [708, 412] on textarea "Okay, my question is why the invoice states the minimum monthly fee and then [P…" at bounding box center [776, 418] width 186 height 47
click at [808, 436] on textarea "Okay, my question is why the invoice states the minimum monthly fee and then ha…" at bounding box center [776, 418] width 186 height 47
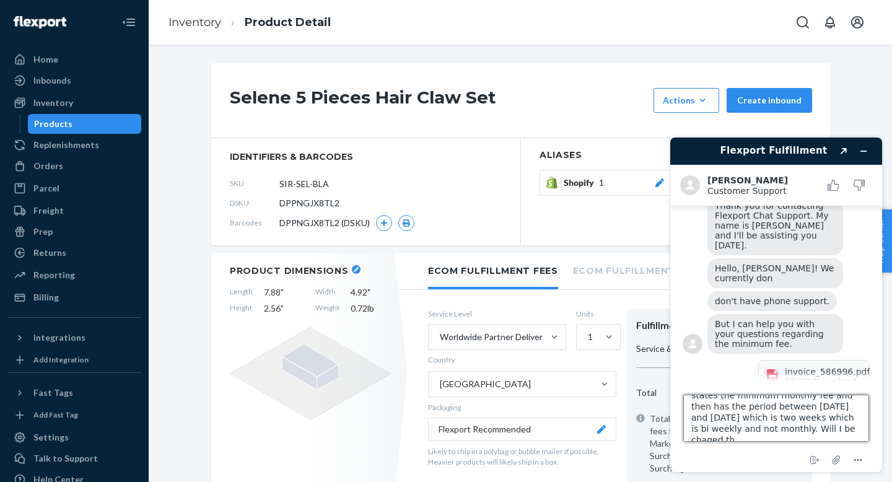
scroll to position [27, 0]
click at [839, 429] on textarea "Okay, my question is why the invoice states the minimum monthly fee and then ha…" at bounding box center [776, 418] width 186 height 47
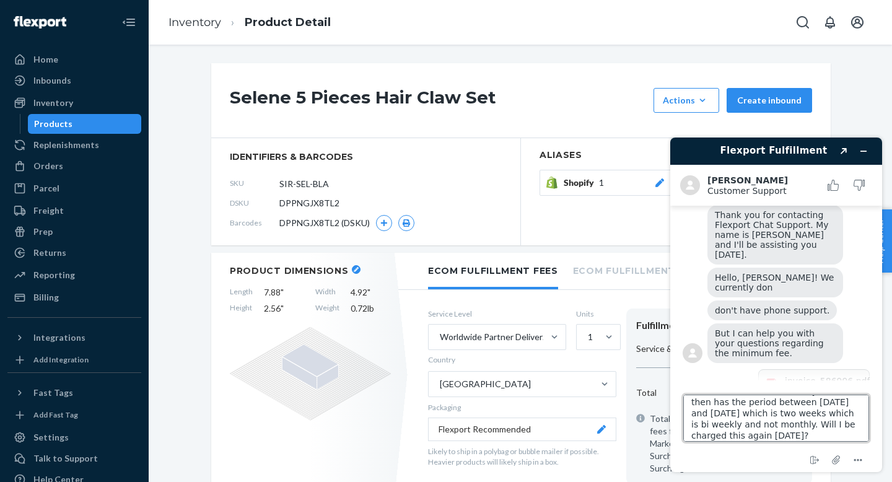
click at [815, 435] on textarea "Okay, my question is why the invoice states the minimum monthly fee and then ha…" at bounding box center [776, 418] width 186 height 47
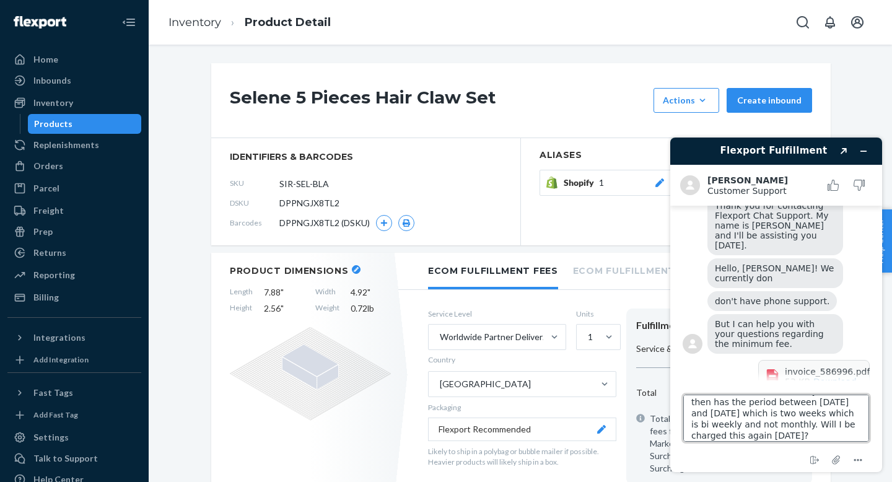
type textarea "Okay, my question is why the invoice states the minimum monthly fee and then ha…"
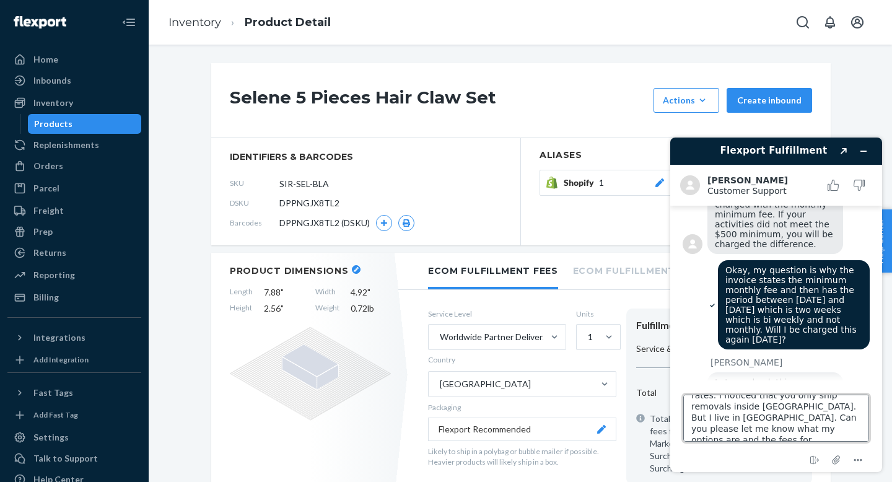
scroll to position [49, 0]
type textarea "Thank you! I also would like to request a removal or disposal of my entire inve…"
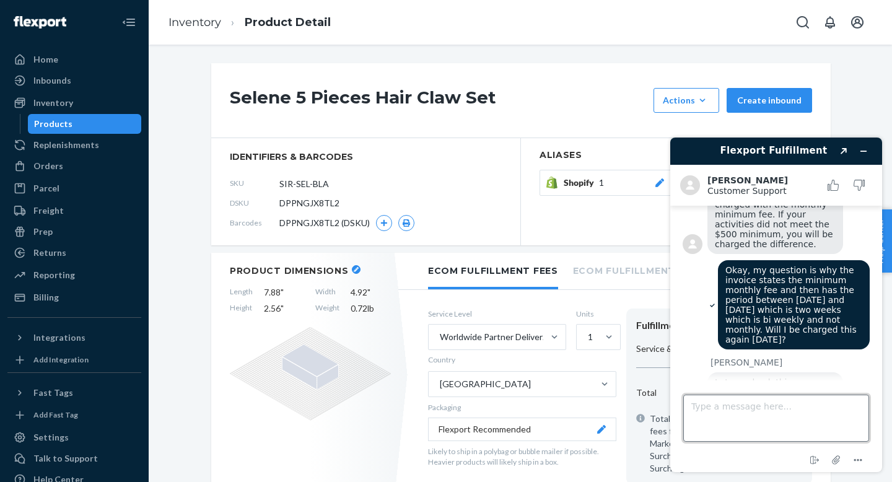
scroll to position [489, 0]
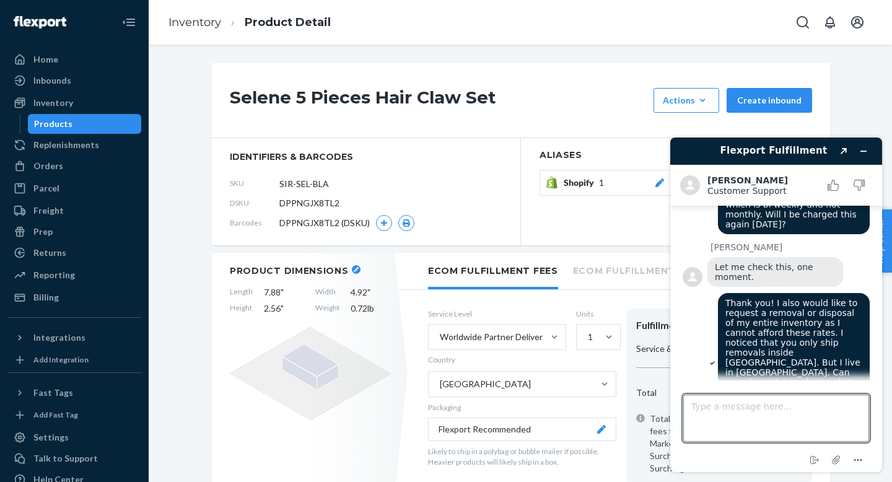
click at [597, 253] on li "Ecom Fulfillment Storage Fees" at bounding box center [664, 270] width 182 height 34
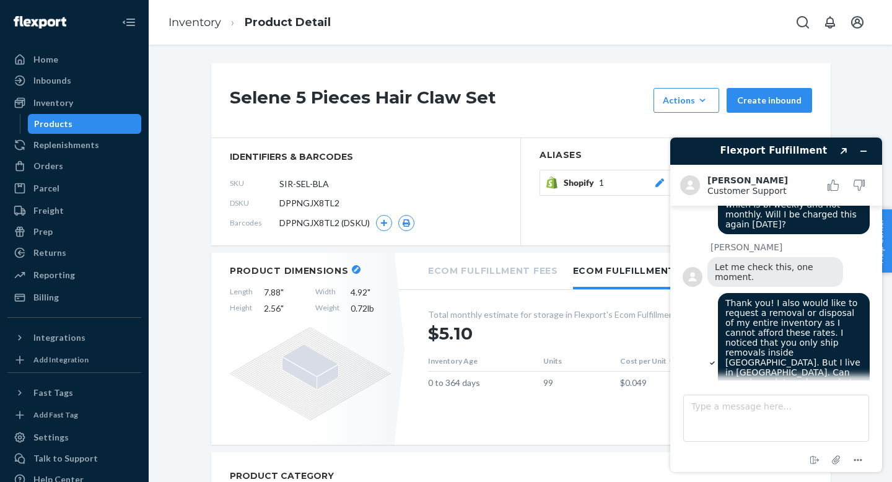
click at [510, 265] on li "Ecom Fulfillment Fees" at bounding box center [493, 270] width 130 height 34
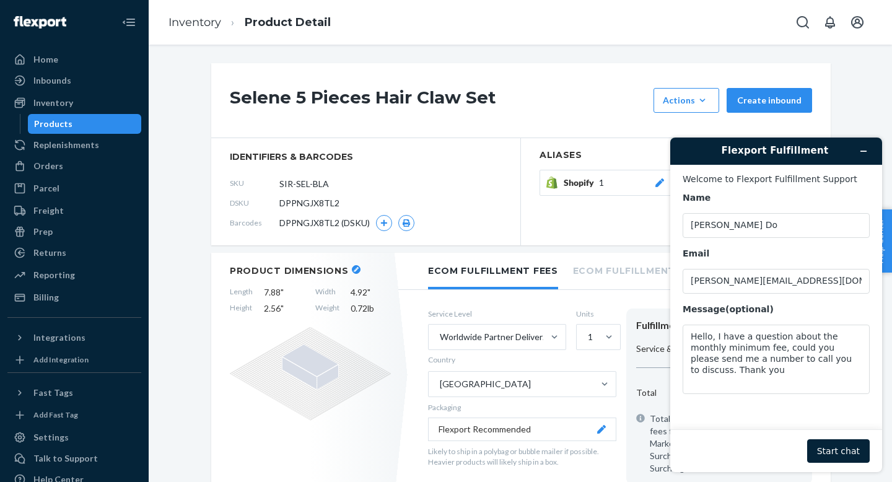
scroll to position [57, 0]
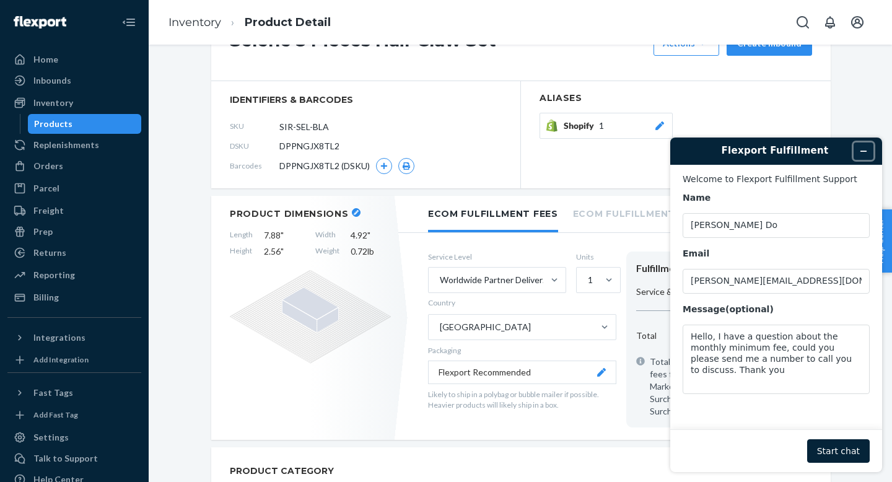
click at [862, 150] on icon "Minimize widget" at bounding box center [863, 151] width 9 height 9
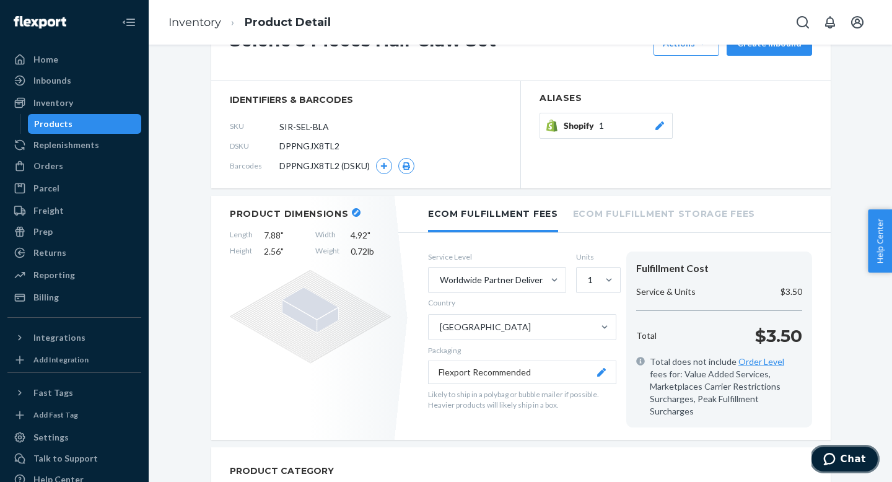
click at [852, 459] on span "Chat" at bounding box center [853, 458] width 25 height 11
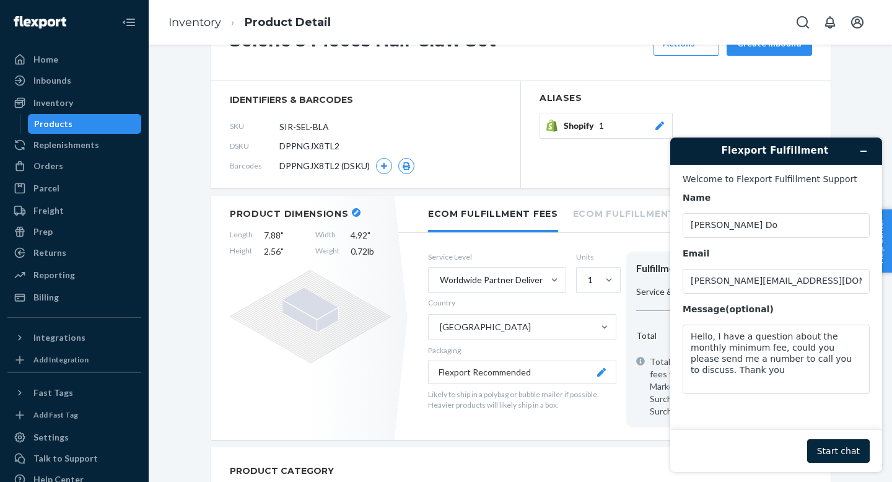
click at [855, 447] on button "Start chat" at bounding box center [838, 451] width 63 height 24
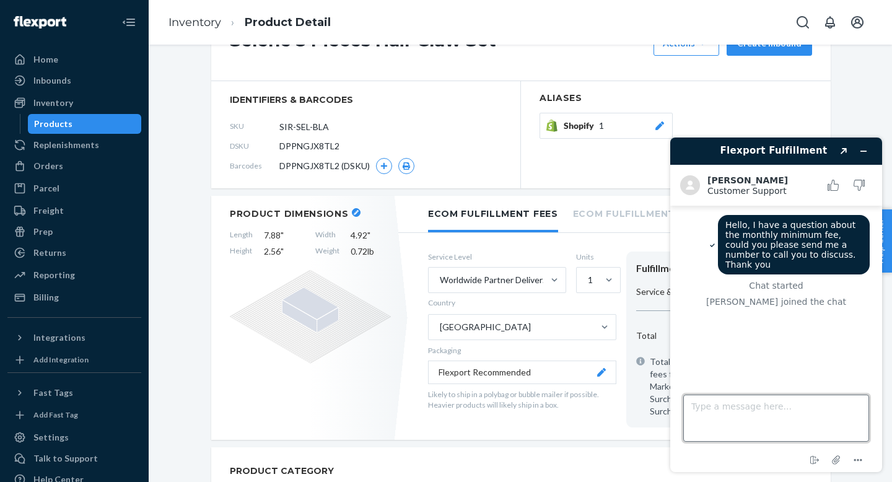
click at [790, 410] on textarea "Type a message here..." at bounding box center [776, 418] width 186 height 47
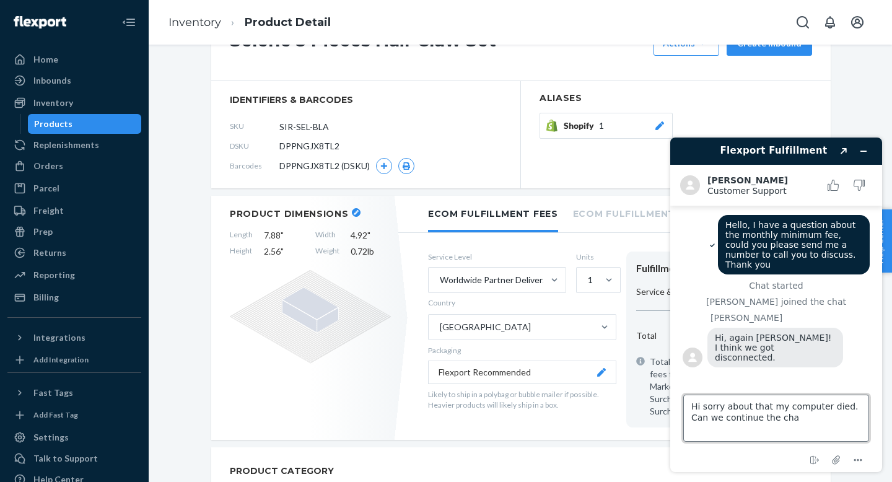
type textarea "Hi sorry about that my computer died. Can we continue the chat"
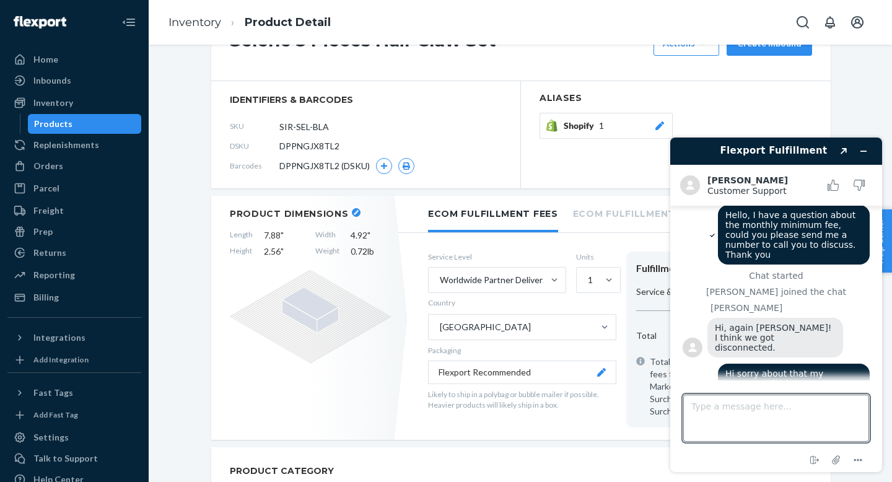
click at [626, 447] on div "PRODUCT CATEGORY" at bounding box center [520, 471] width 619 height 48
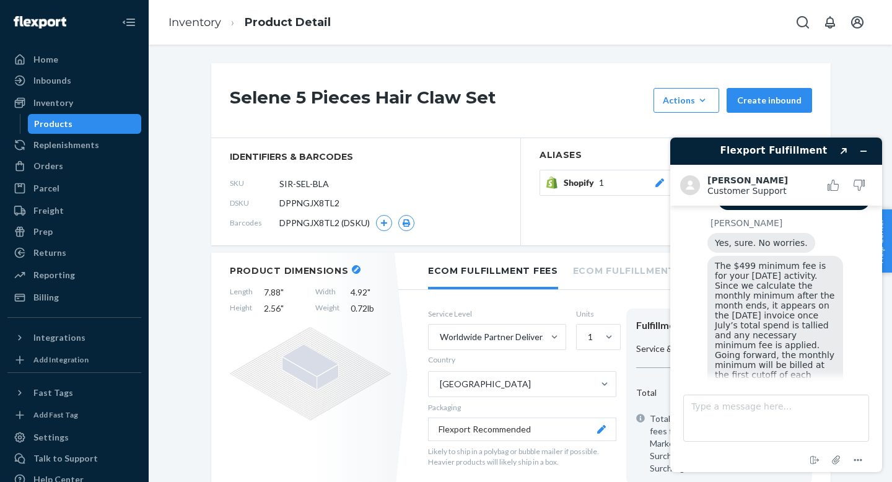
scroll to position [225, 0]
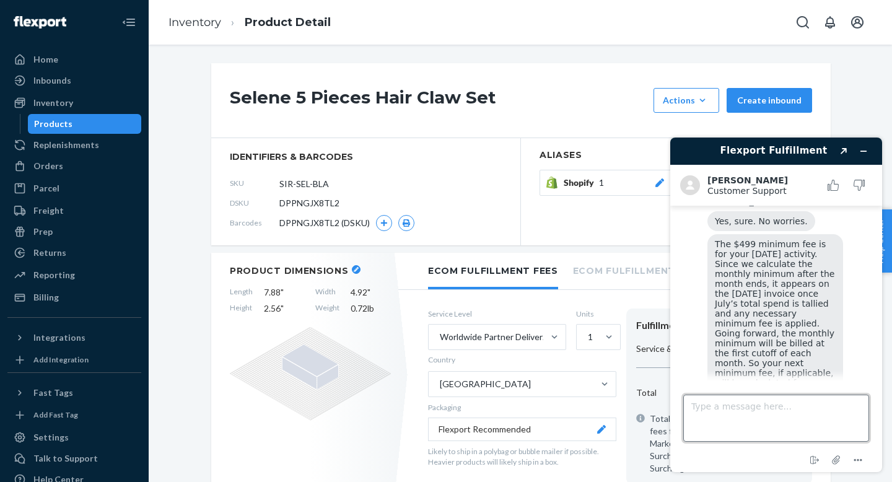
click at [771, 401] on textarea "Type a message here..." at bounding box center [776, 418] width 186 height 47
type textarea "Thank you. How can I avoid being charged for next month? I really cannot afford…"
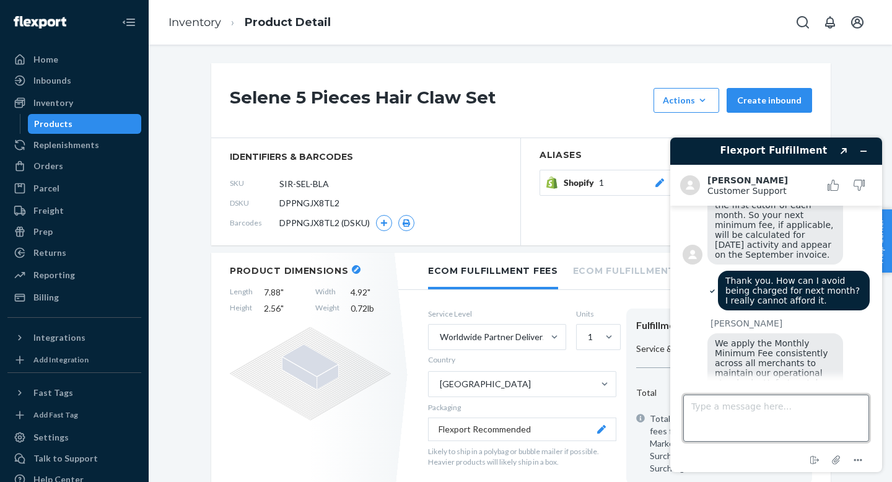
click at [703, 396] on textarea "Type a message here..." at bounding box center [776, 418] width 186 height 47
type textarea "I see. Can you let me know what are my options for removal/disposal of my entir…"
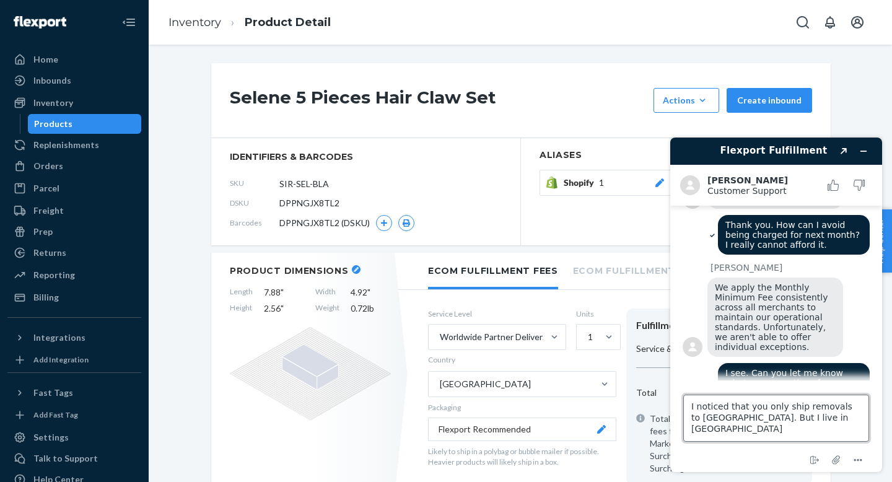
type textarea "I noticed that you only ship removals to [GEOGRAPHIC_DATA]. But I live in [GEOG…"
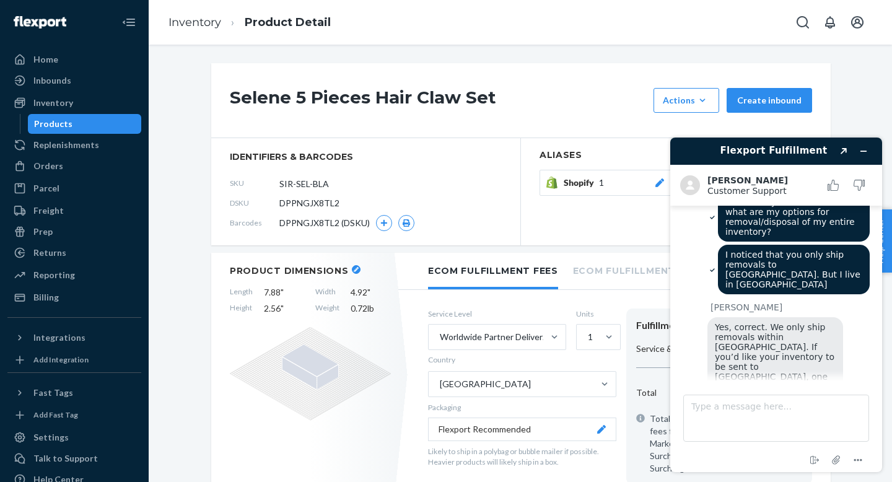
scroll to position [614, 0]
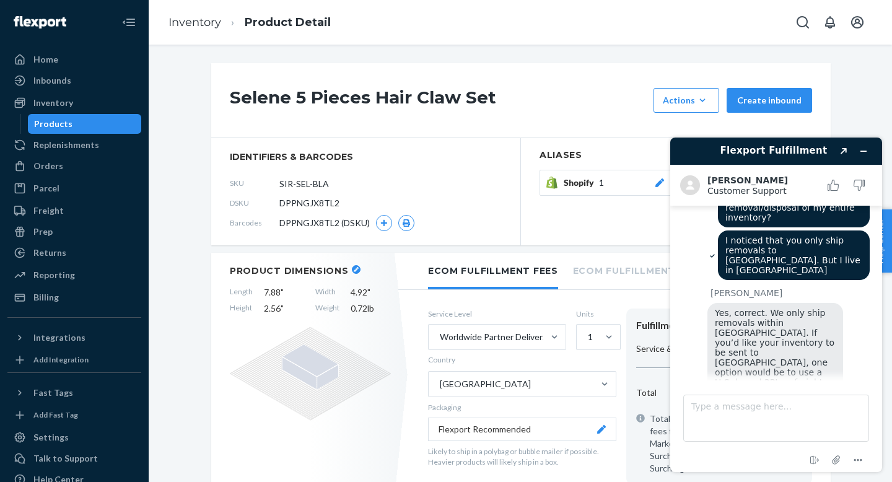
click at [799, 400] on textarea "Type a message here..." at bounding box center [776, 418] width 186 height 47
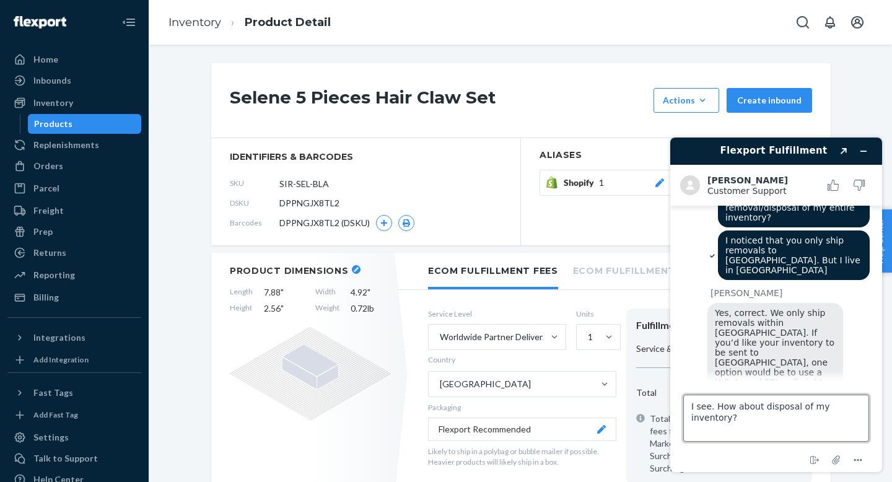
click at [707, 405] on textarea "I see. How about disposal of my inventory?" at bounding box center [776, 418] width 186 height 47
type textarea "I understand. How about disposal of my inventory?"
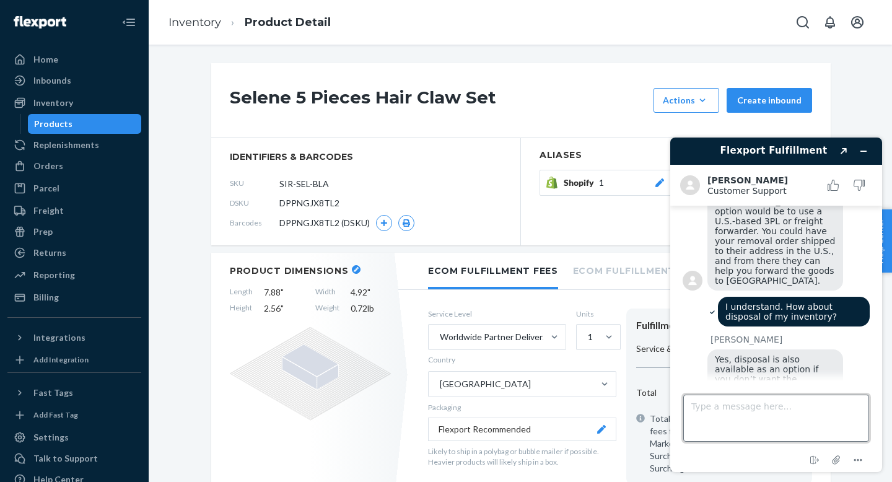
scroll to position [805, 0]
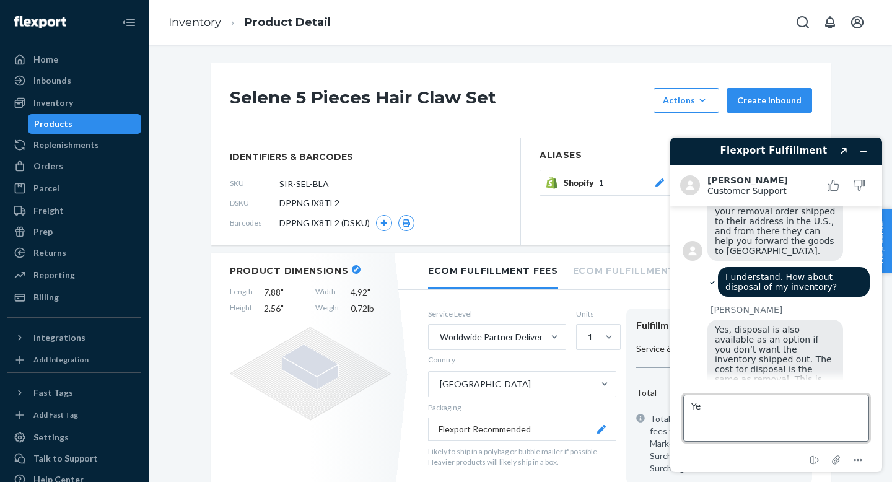
type textarea "Y"
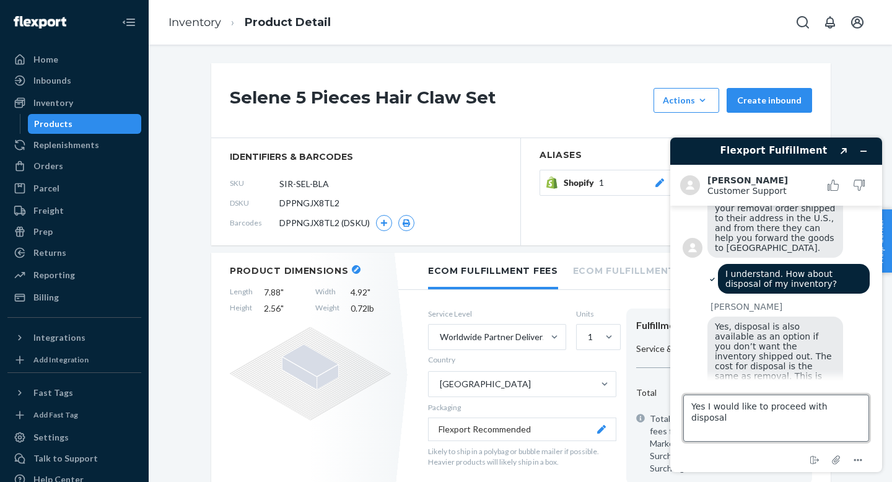
type textarea "Yes I would like to proceed with disposal"
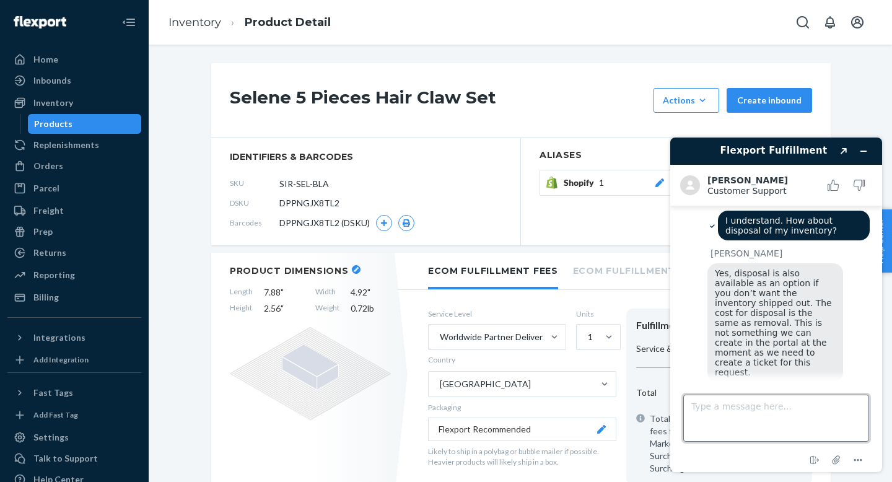
scroll to position [864, 0]
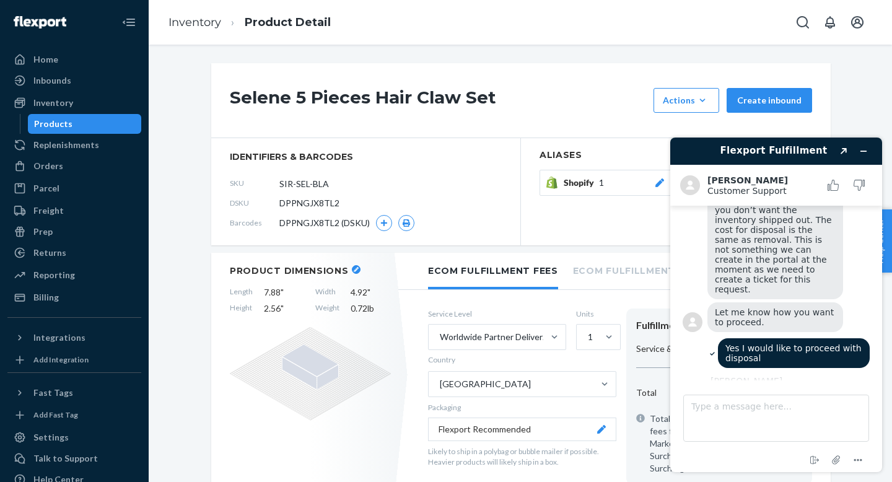
scroll to position [943, 0]
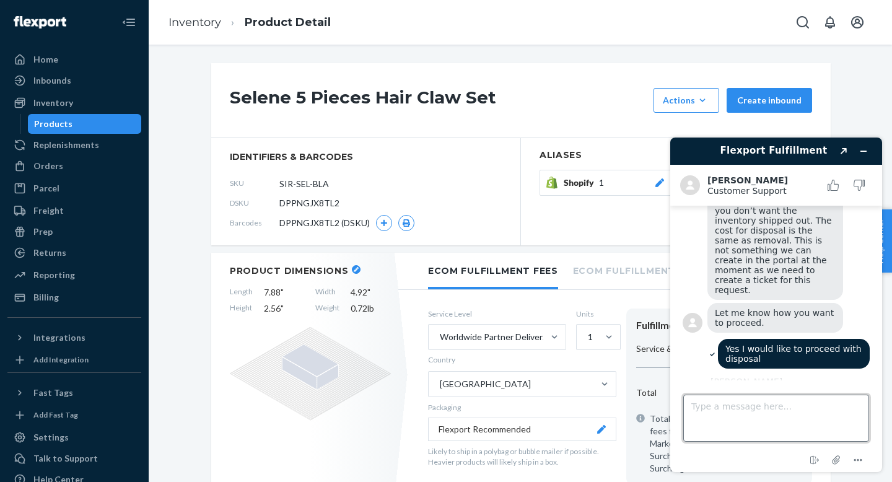
click at [796, 405] on textarea "Type a message here..." at bounding box center [776, 418] width 186 height 47
type textarea "Yes I would appreciate that!"
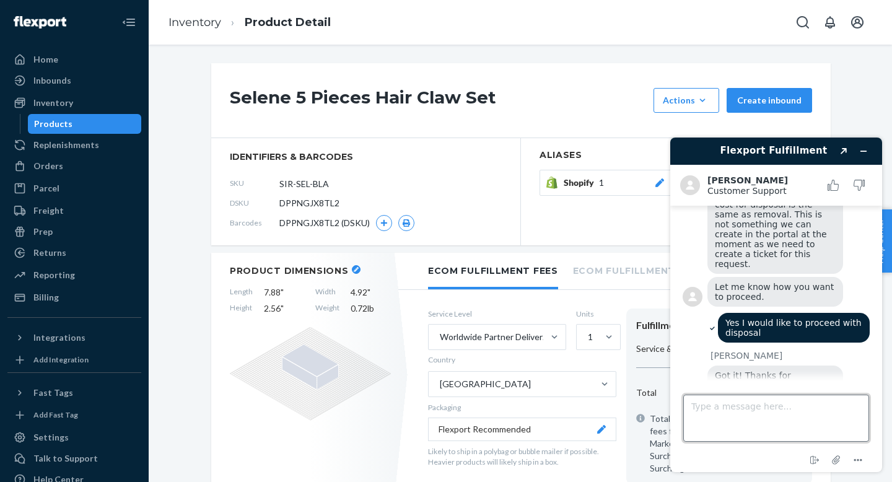
scroll to position [969, 0]
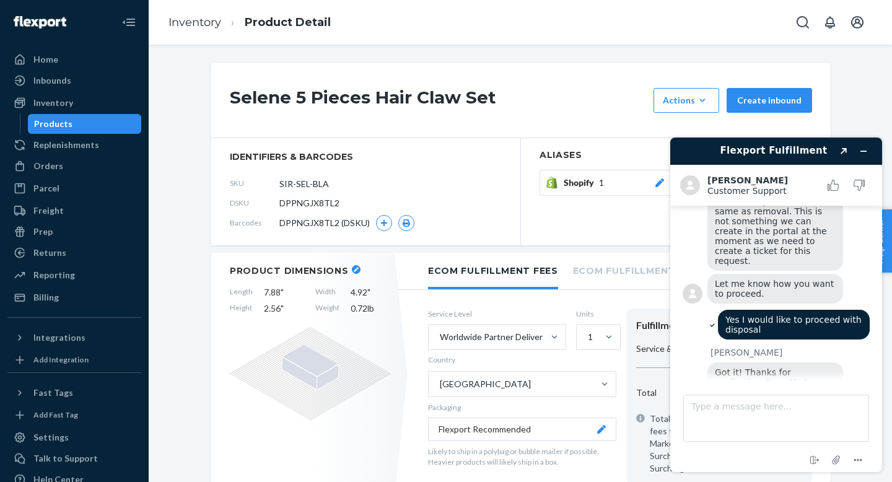
scroll to position [1022, 0]
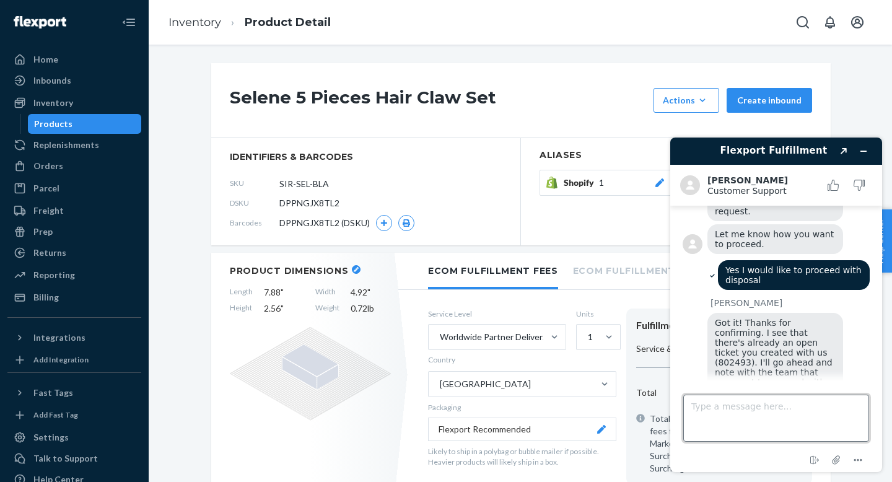
click at [821, 395] on textarea "Type a message here..." at bounding box center [776, 418] width 186 height 47
type textarea "Can I ask how much is the disposal? And after the disposal will I be charged an…"
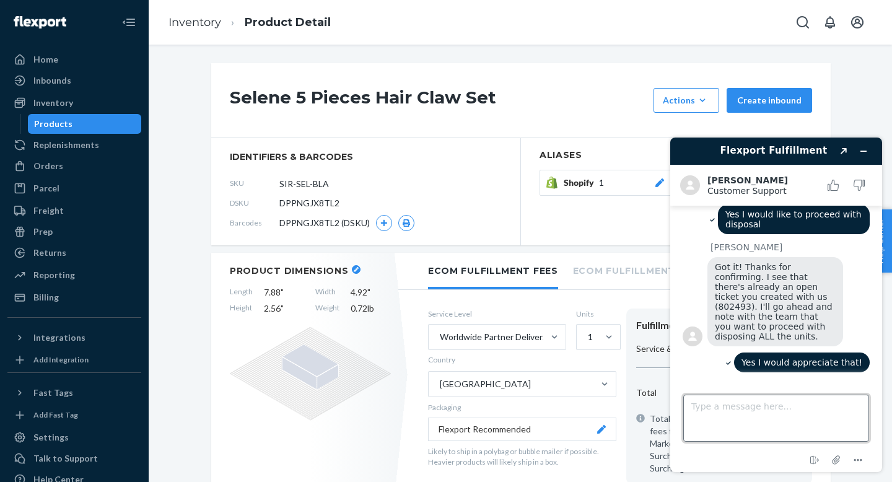
scroll to position [1151, 0]
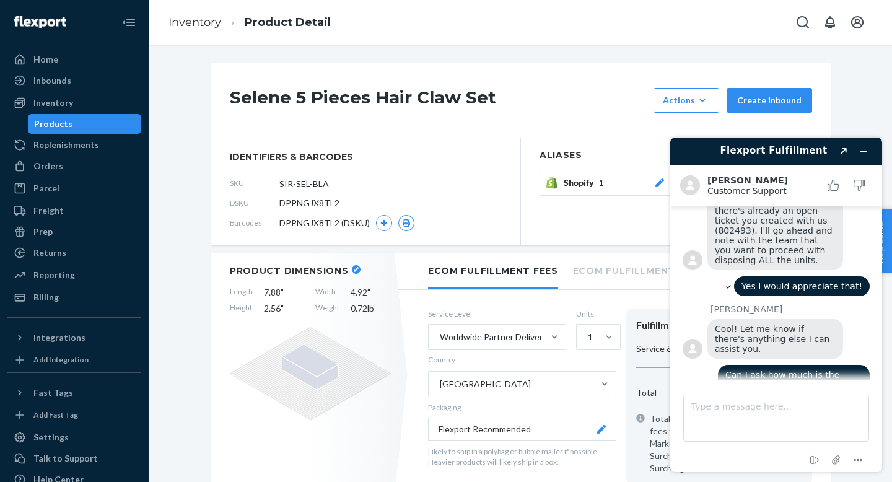
scroll to position [1204, 0]
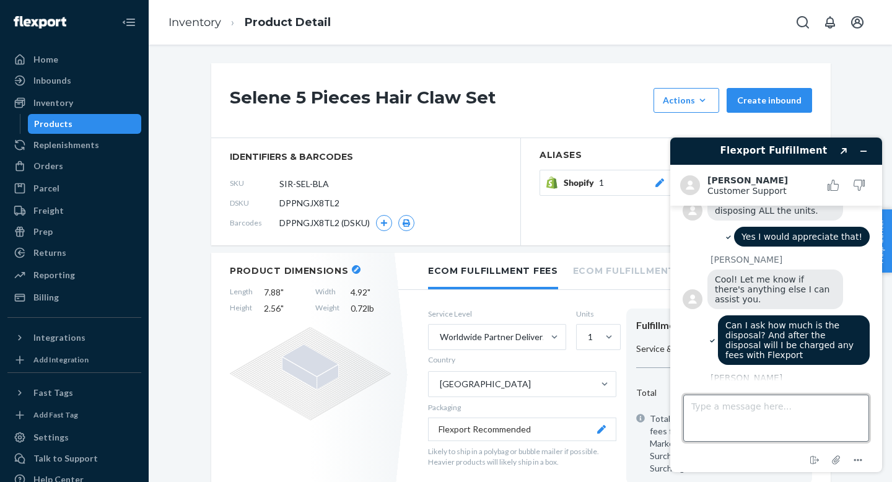
click at [720, 423] on textarea "Type a message here..." at bounding box center [776, 418] width 186 height 47
type textarea "I don't have any more questions. Thank you for your help"
click at [769, 420] on textarea "I don't have any more questions. Thank you for your help" at bounding box center [776, 418] width 186 height 47
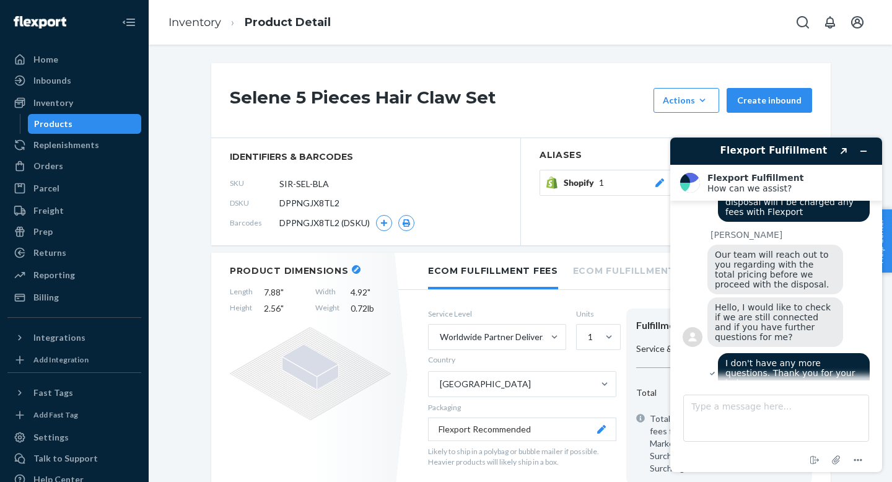
scroll to position [1399, 0]
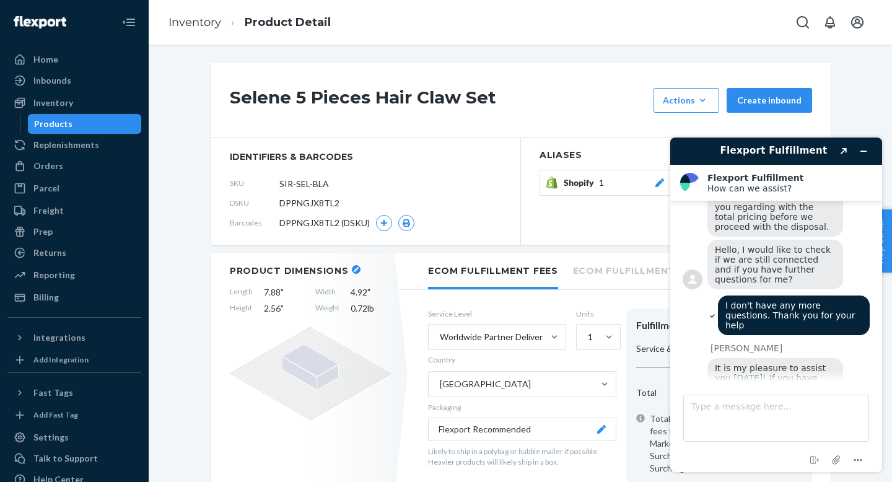
click at [868, 152] on button "Minimize widget" at bounding box center [864, 150] width 20 height 17
